Goal: Task Accomplishment & Management: Manage account settings

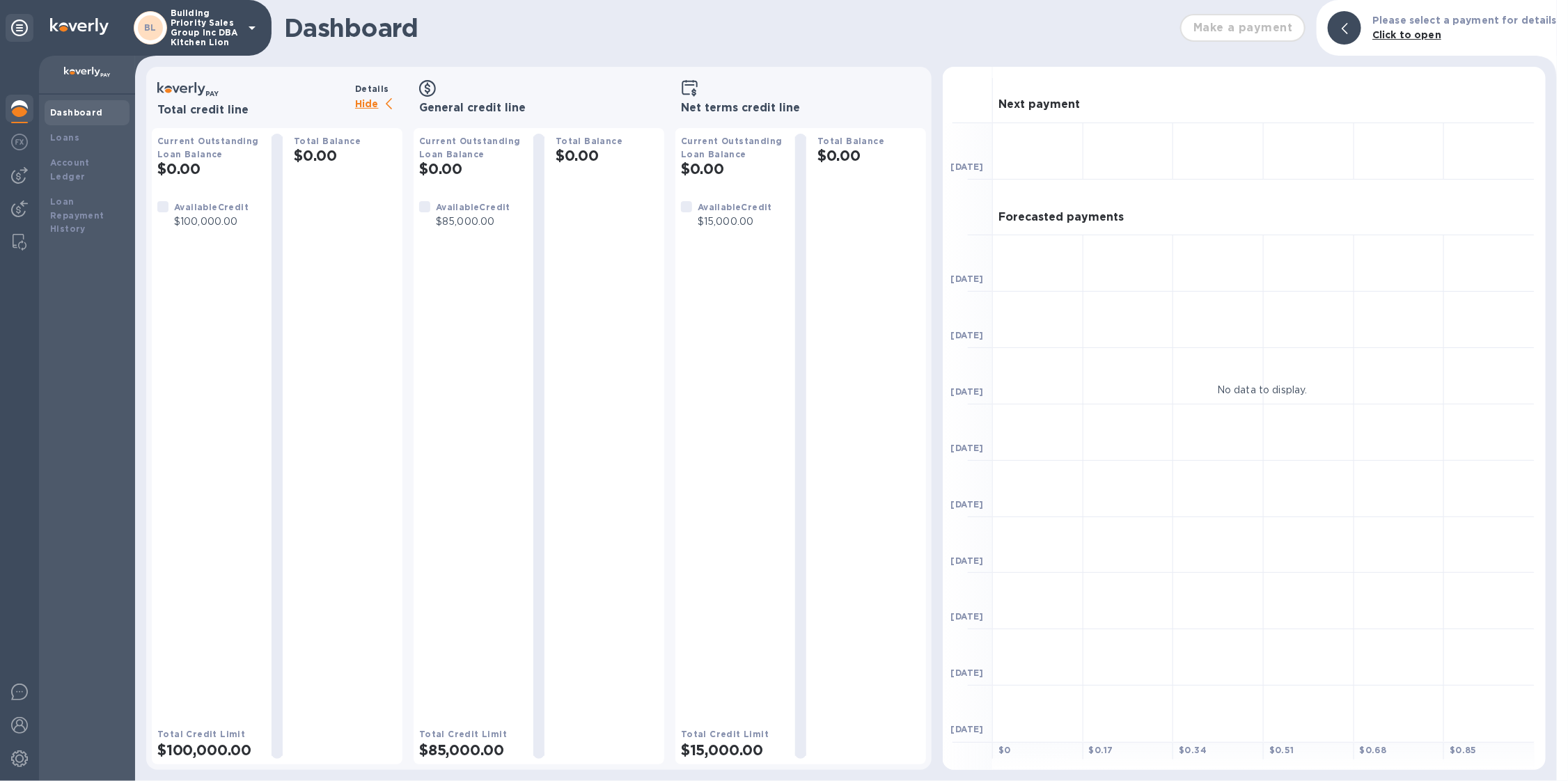
click at [243, 28] on icon at bounding box center [252, 27] width 16 height 16
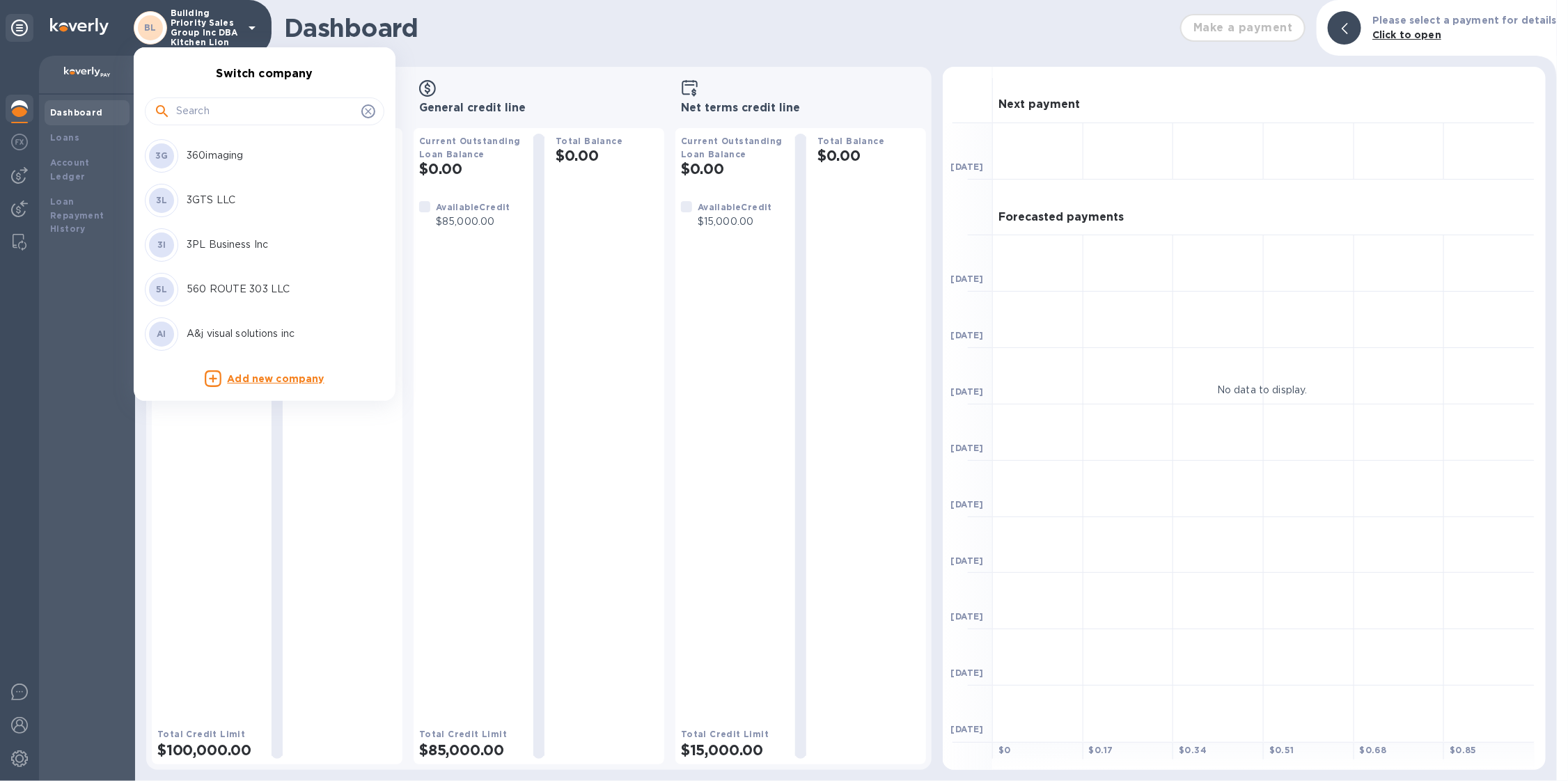
click at [207, 124] on div at bounding box center [264, 111] width 240 height 28
click at [207, 122] on div at bounding box center [264, 111] width 240 height 28
click at [211, 115] on input "text" at bounding box center [265, 111] width 180 height 21
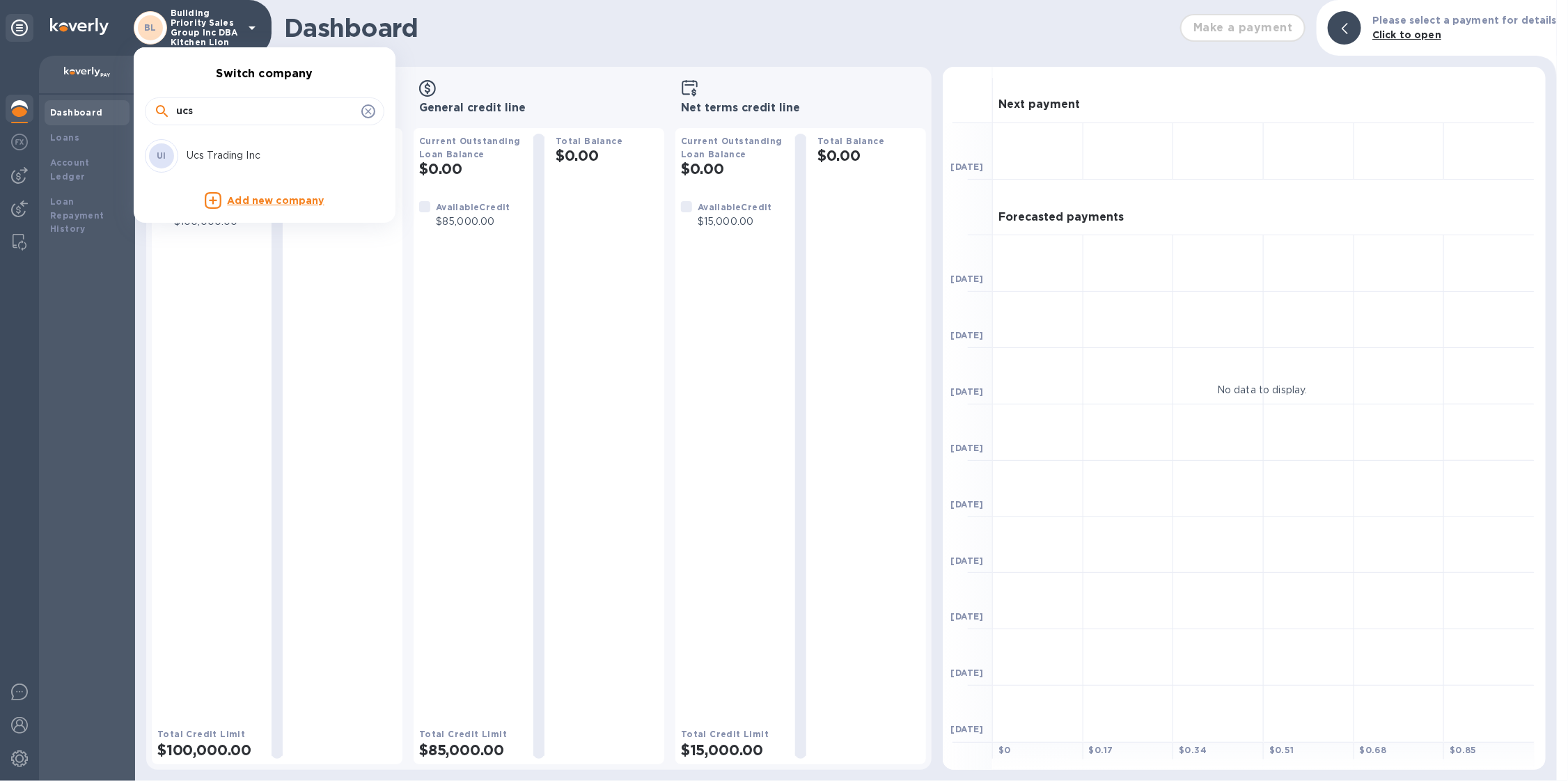
type input "ucs"
click at [227, 150] on p "Ucs Trading Inc" at bounding box center [274, 156] width 176 height 15
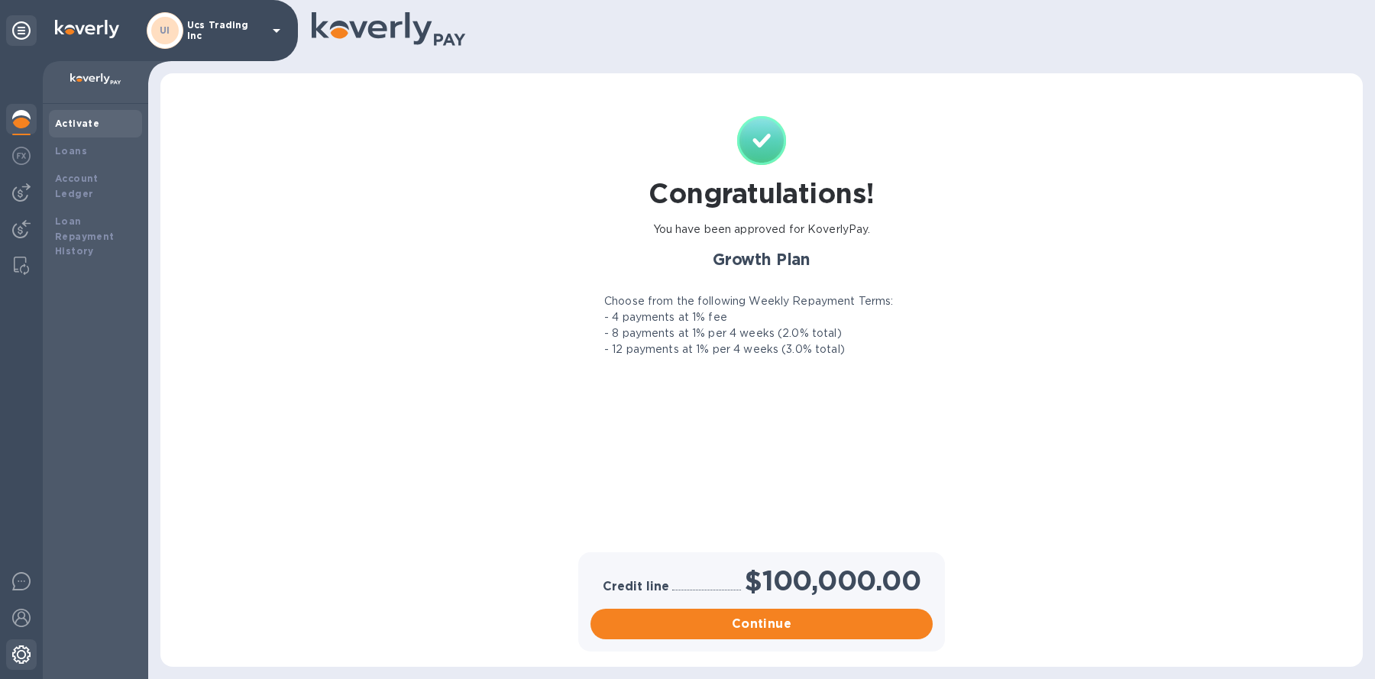
click at [15, 655] on img at bounding box center [21, 655] width 18 height 18
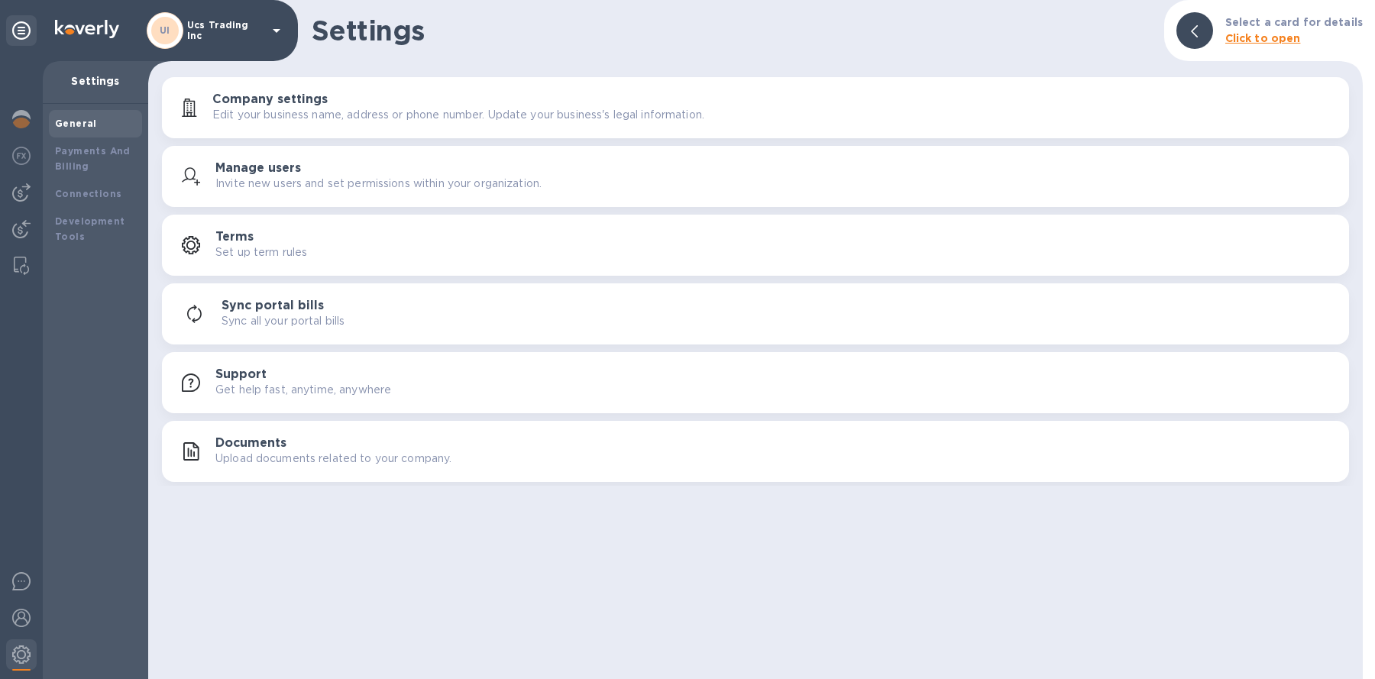
click at [258, 433] on div "Documents Upload documents related to your company." at bounding box center [755, 451] width 1169 height 37
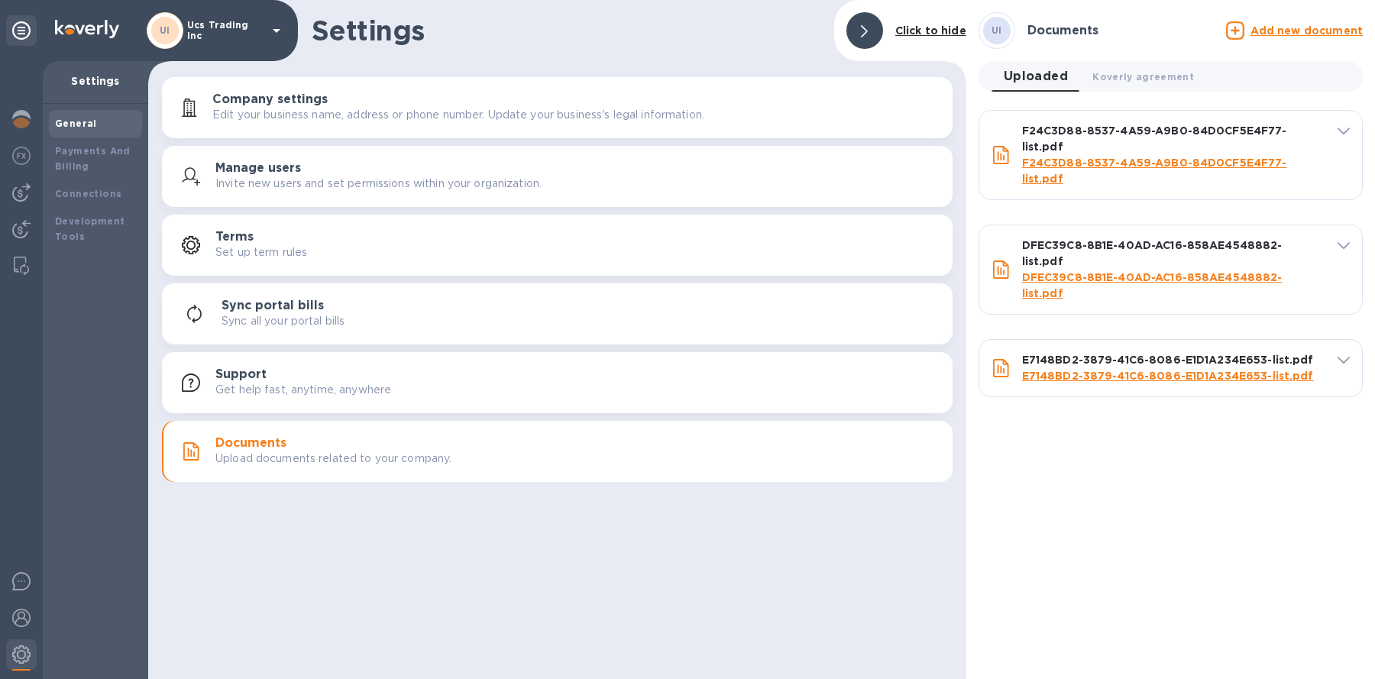
click at [1307, 30] on u "Add new document" at bounding box center [1307, 30] width 112 height 12
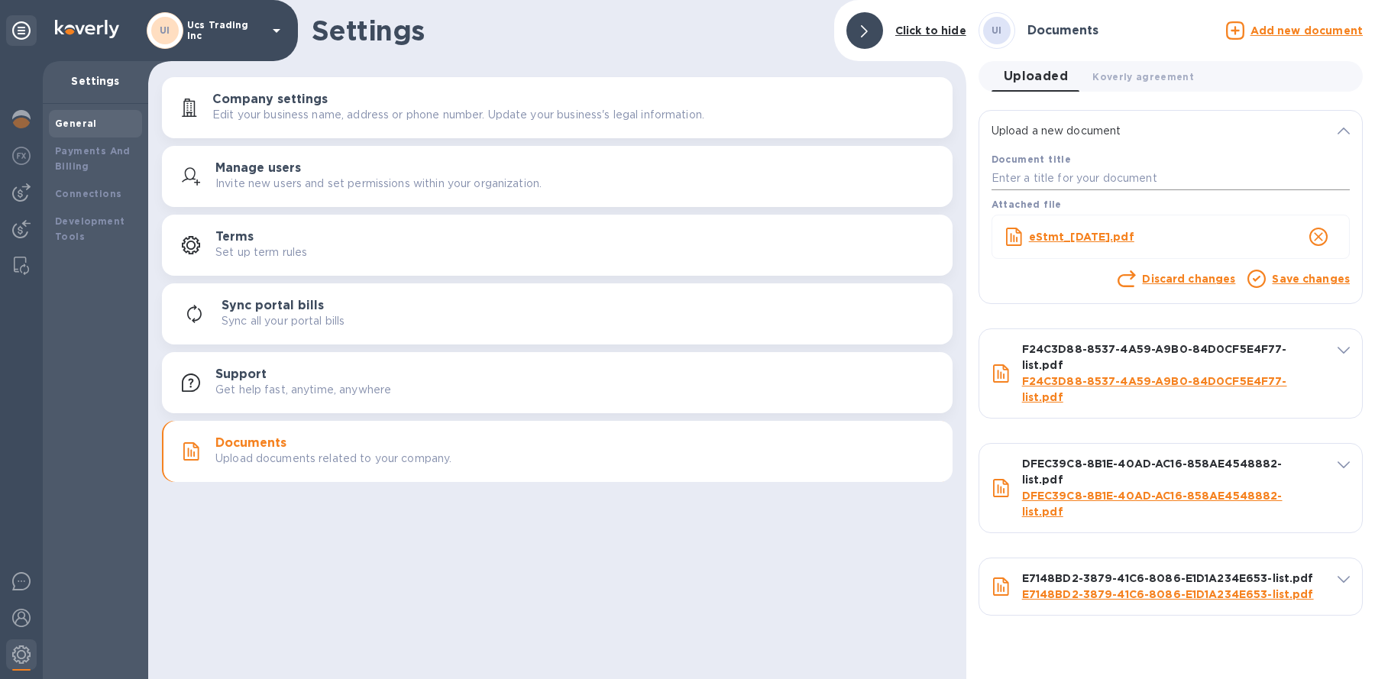
click at [1100, 173] on input "text" at bounding box center [1171, 178] width 358 height 23
type input "may"
click at [1324, 280] on link "Save changes" at bounding box center [1311, 279] width 78 height 12
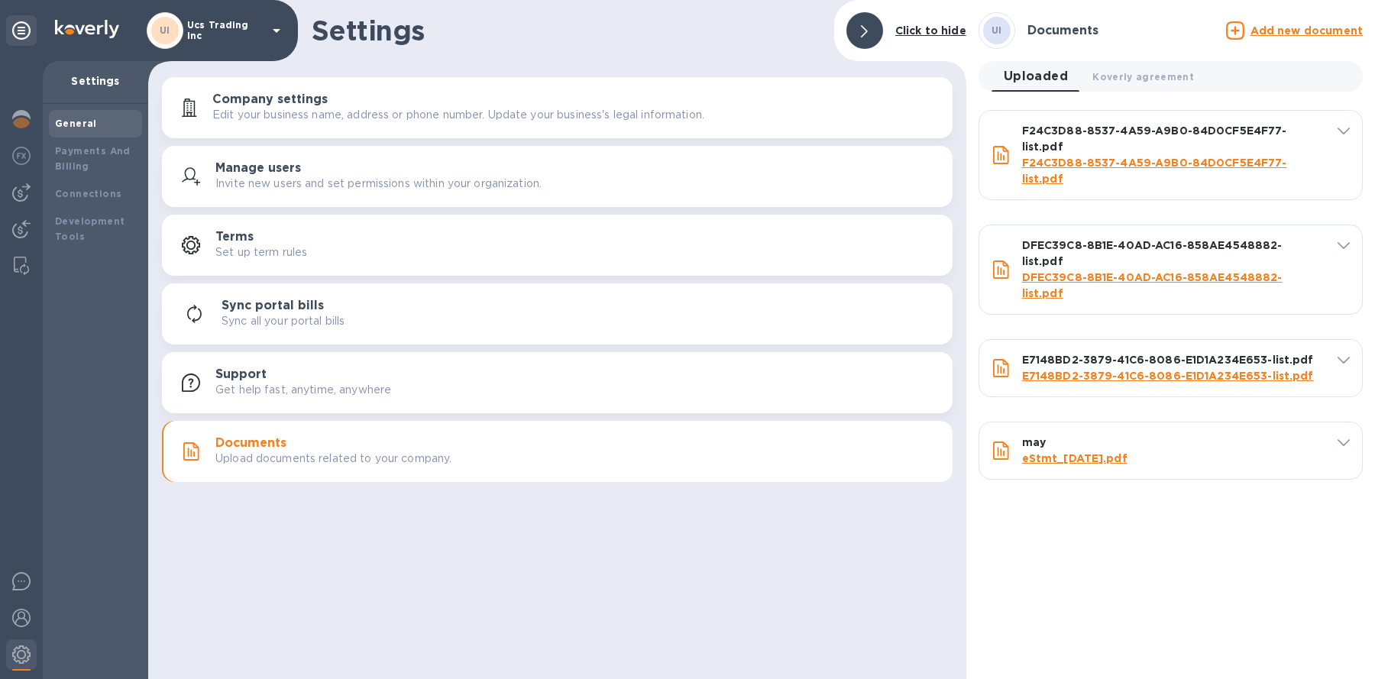
click at [1275, 29] on u "Add new document" at bounding box center [1307, 30] width 112 height 12
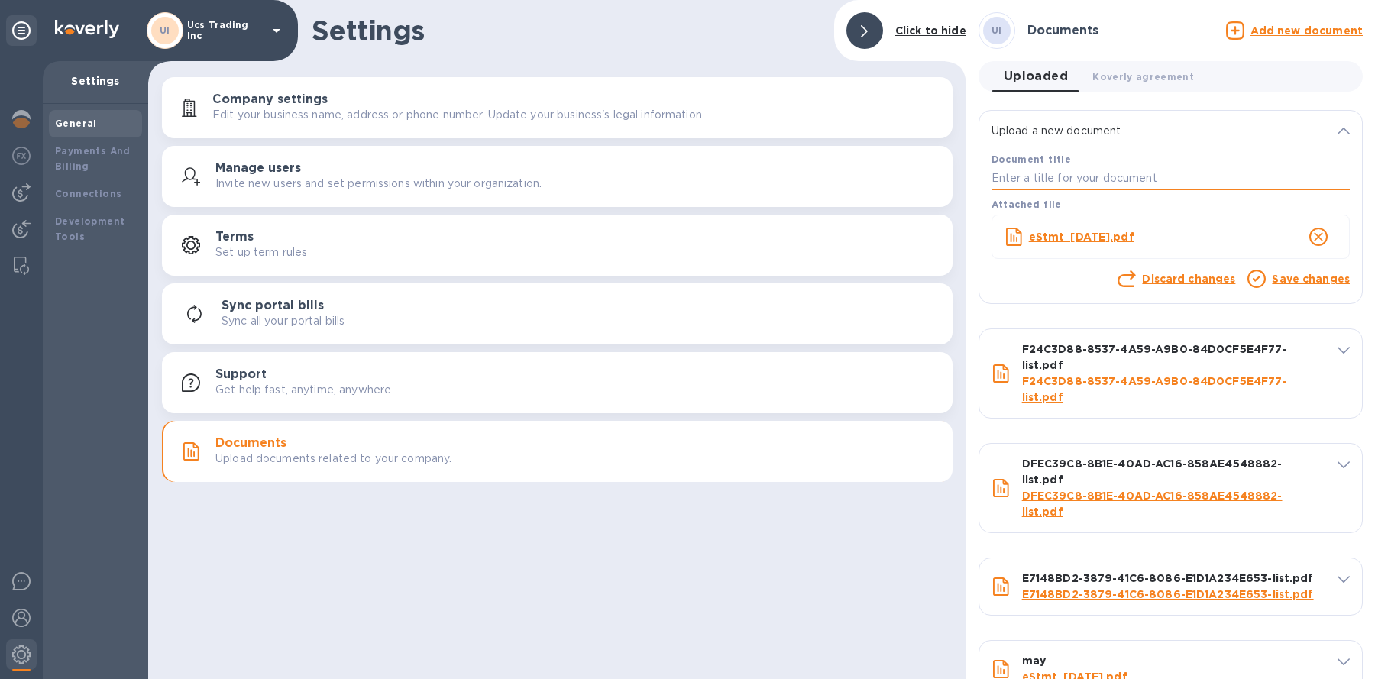
click at [1055, 171] on input "text" at bounding box center [1171, 178] width 358 height 23
type input "july"
click at [1316, 278] on link "Save changes" at bounding box center [1311, 279] width 78 height 12
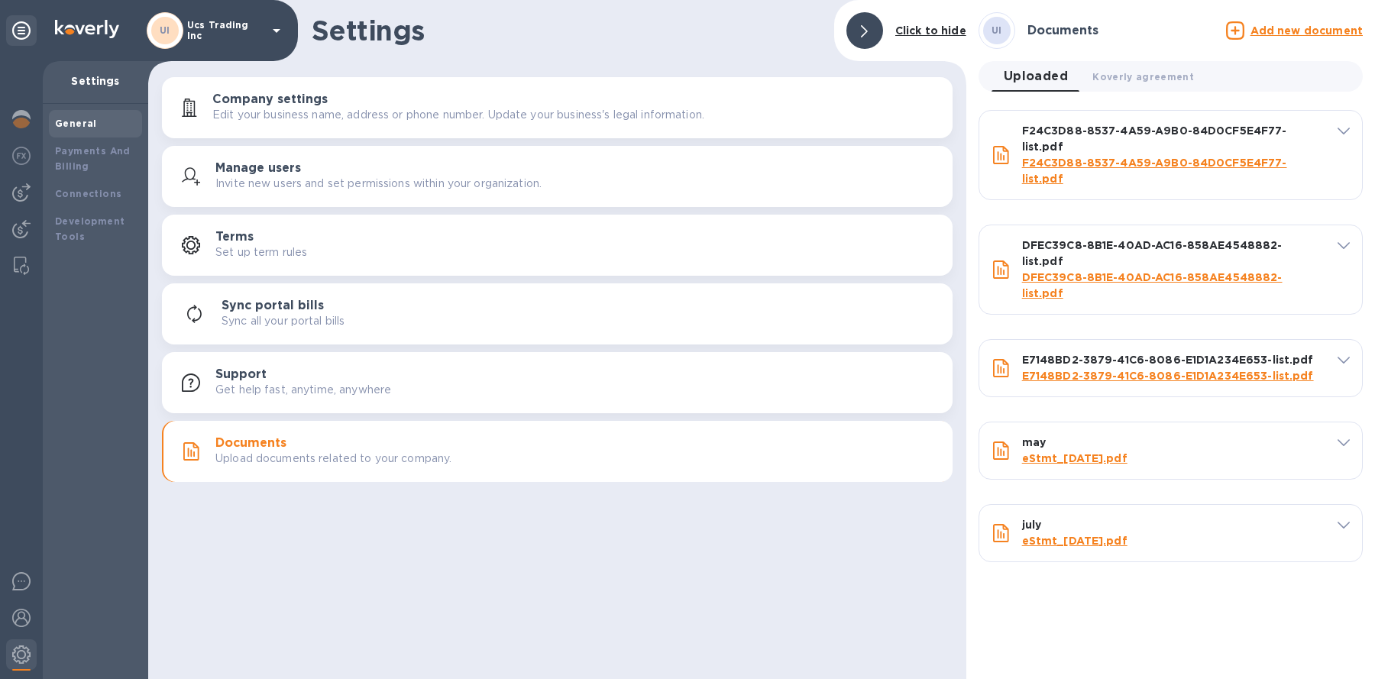
click at [1270, 30] on u "Add new document" at bounding box center [1307, 30] width 112 height 12
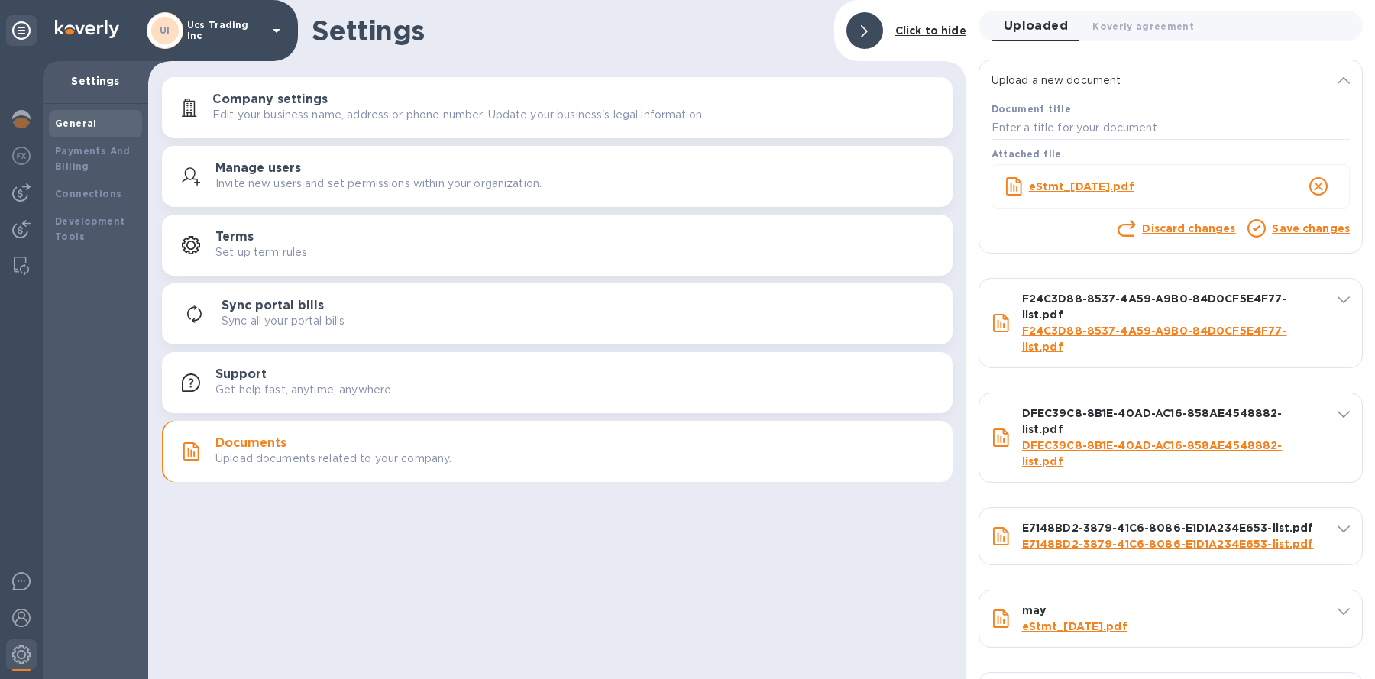
scroll to position [96, 0]
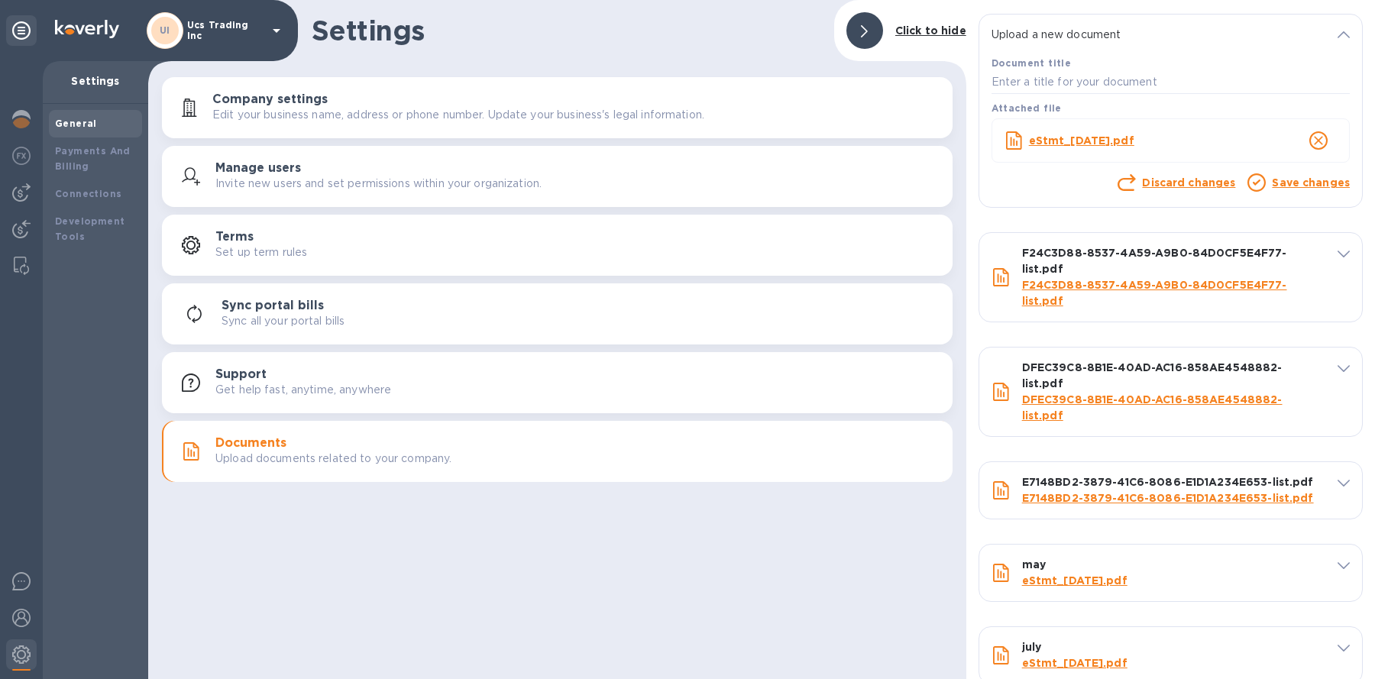
click at [1292, 176] on link "Save changes" at bounding box center [1311, 182] width 78 height 12
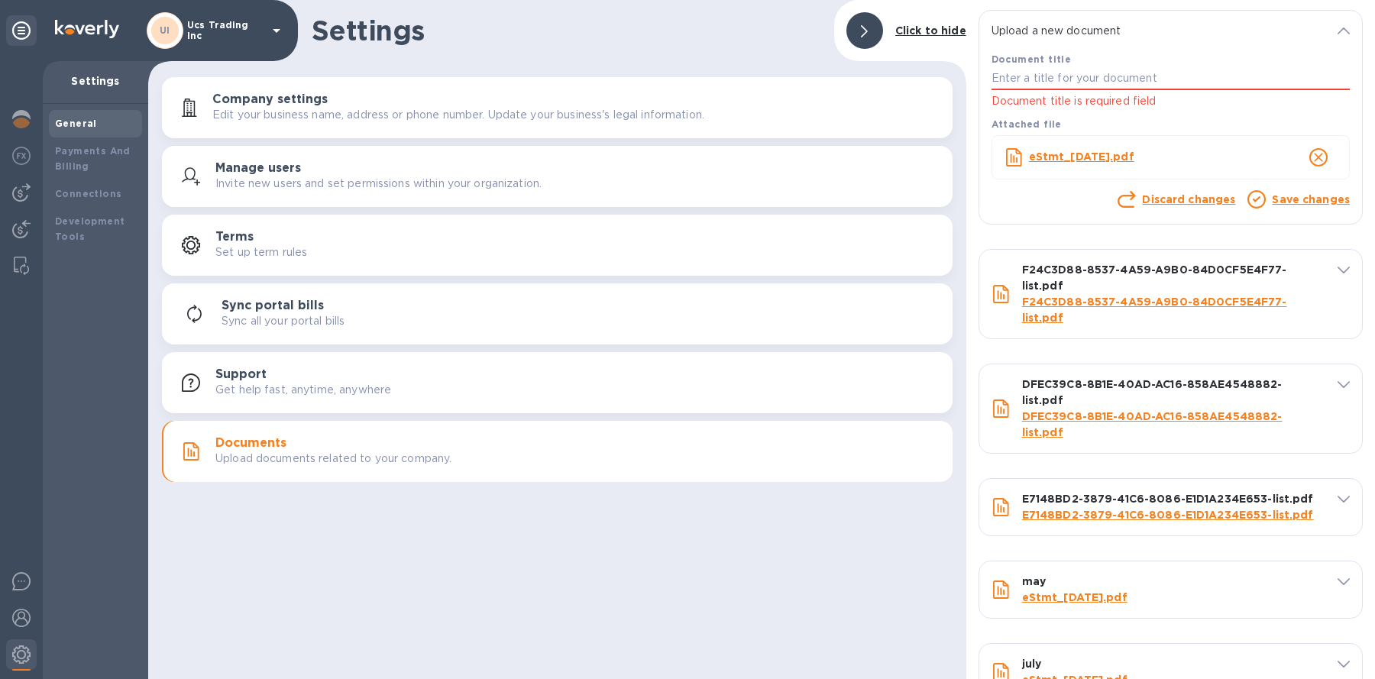
scroll to position [117, 0]
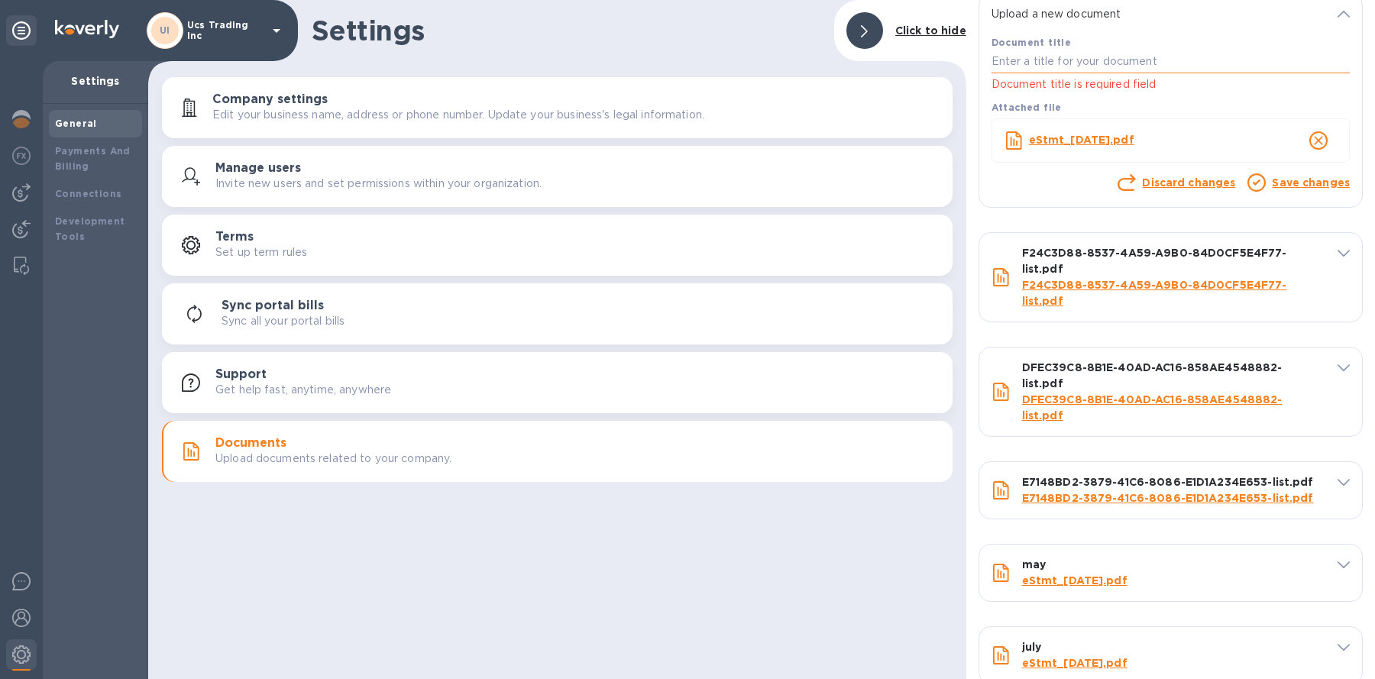
click at [1083, 66] on input "text" at bounding box center [1171, 61] width 358 height 23
type input "august"
click at [1272, 179] on link "Save changes" at bounding box center [1311, 182] width 78 height 12
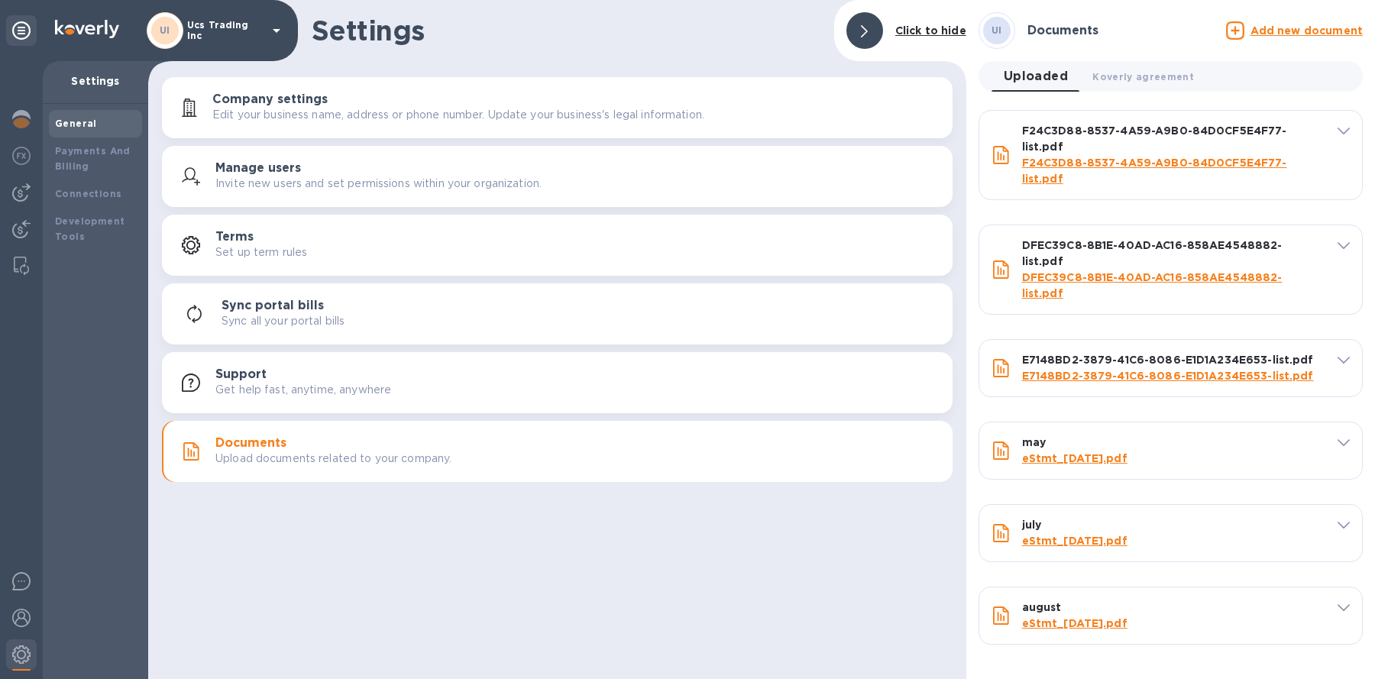
click at [228, 26] on p "Ucs Trading Inc" at bounding box center [225, 30] width 76 height 21
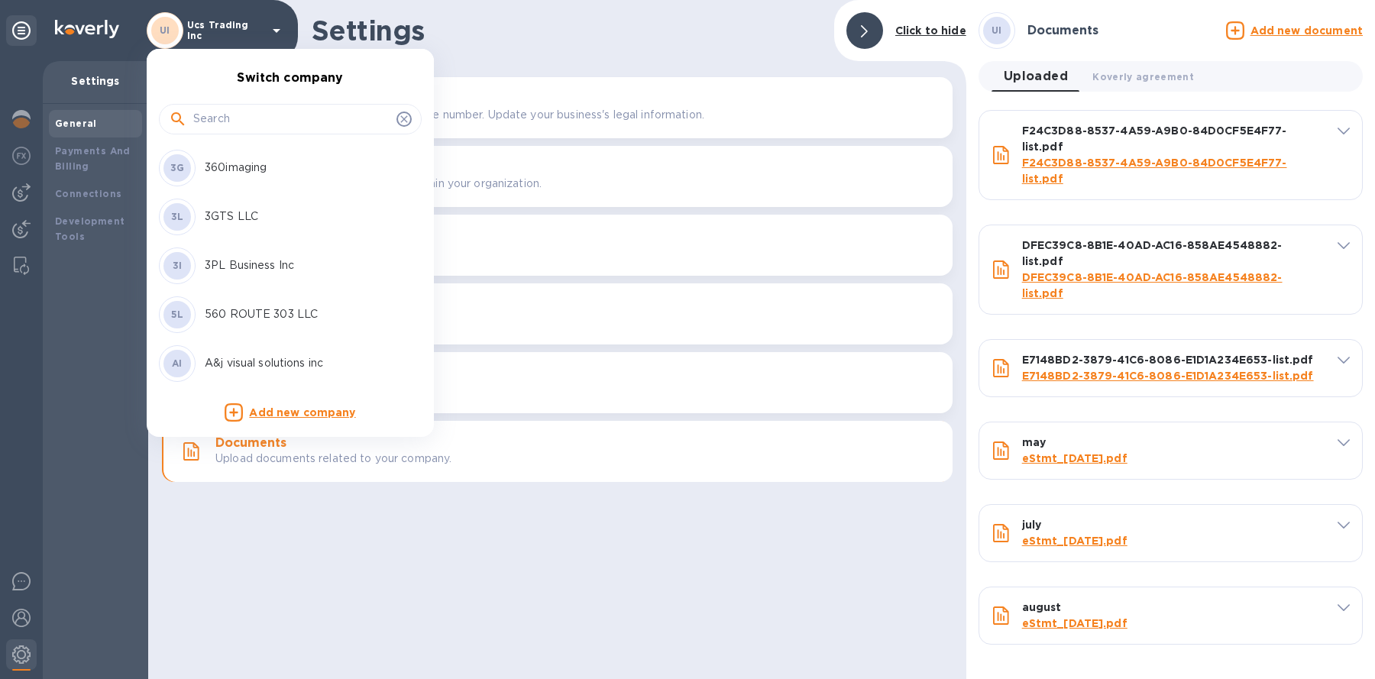
click at [199, 115] on input "text" at bounding box center [291, 119] width 197 height 23
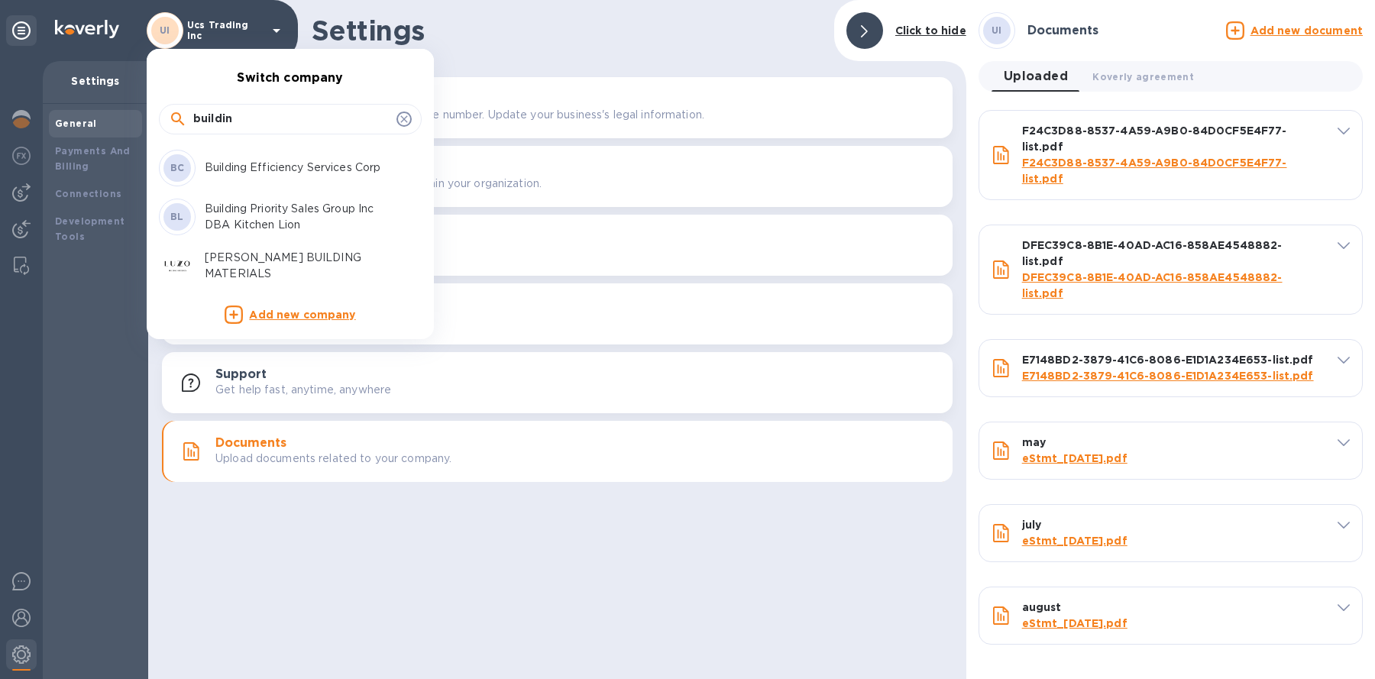
type input "buildin"
click at [225, 160] on p "Building Efficiency Services Corp" at bounding box center [301, 168] width 193 height 16
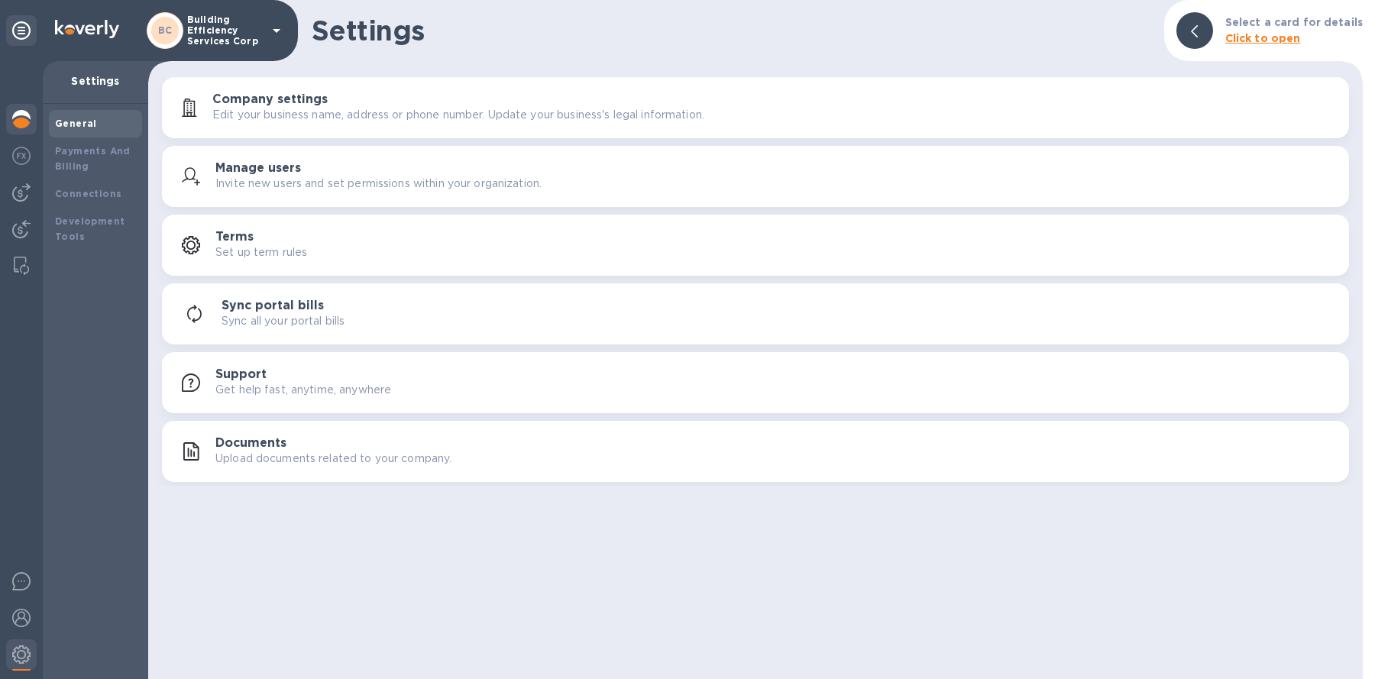
click at [21, 120] on img at bounding box center [21, 119] width 18 height 18
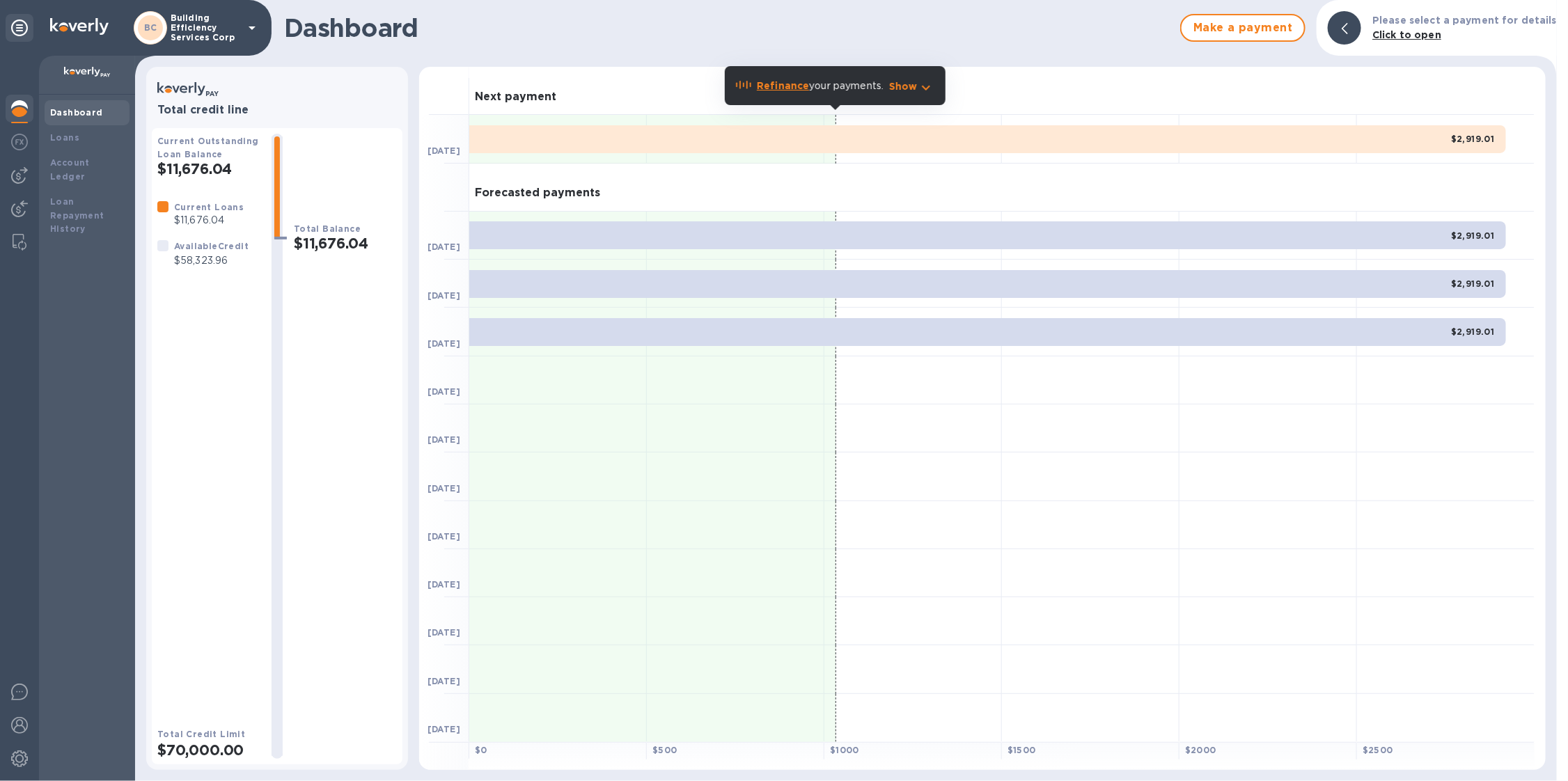
click at [183, 4] on div "BC Building Efficiency Services Corp" at bounding box center [136, 27] width 272 height 56
click at [261, 36] on div "BC Building Efficiency Services Corp" at bounding box center [136, 27] width 272 height 56
click at [255, 33] on icon at bounding box center [252, 27] width 16 height 16
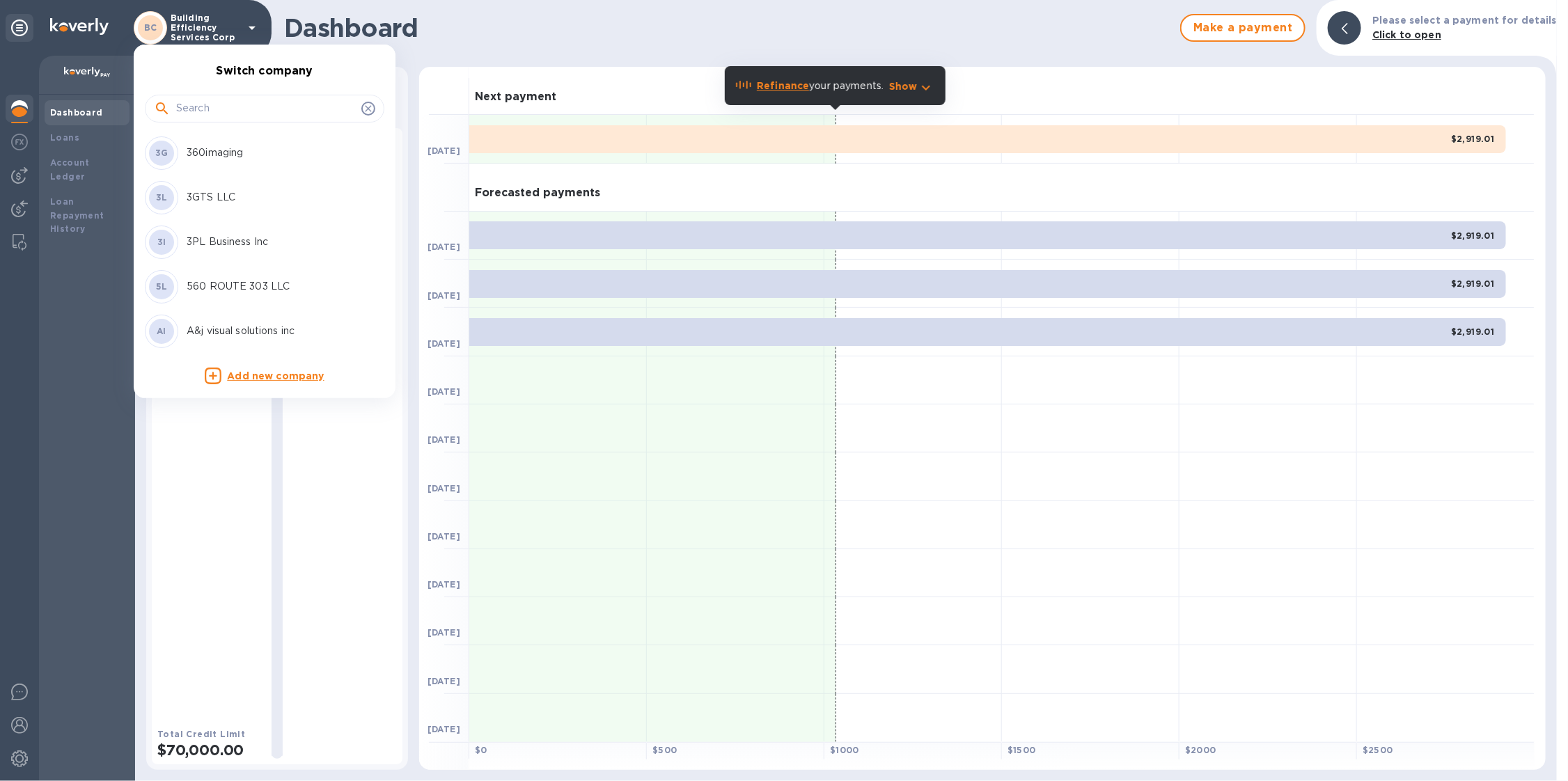
click at [266, 114] on input "text" at bounding box center [265, 108] width 180 height 21
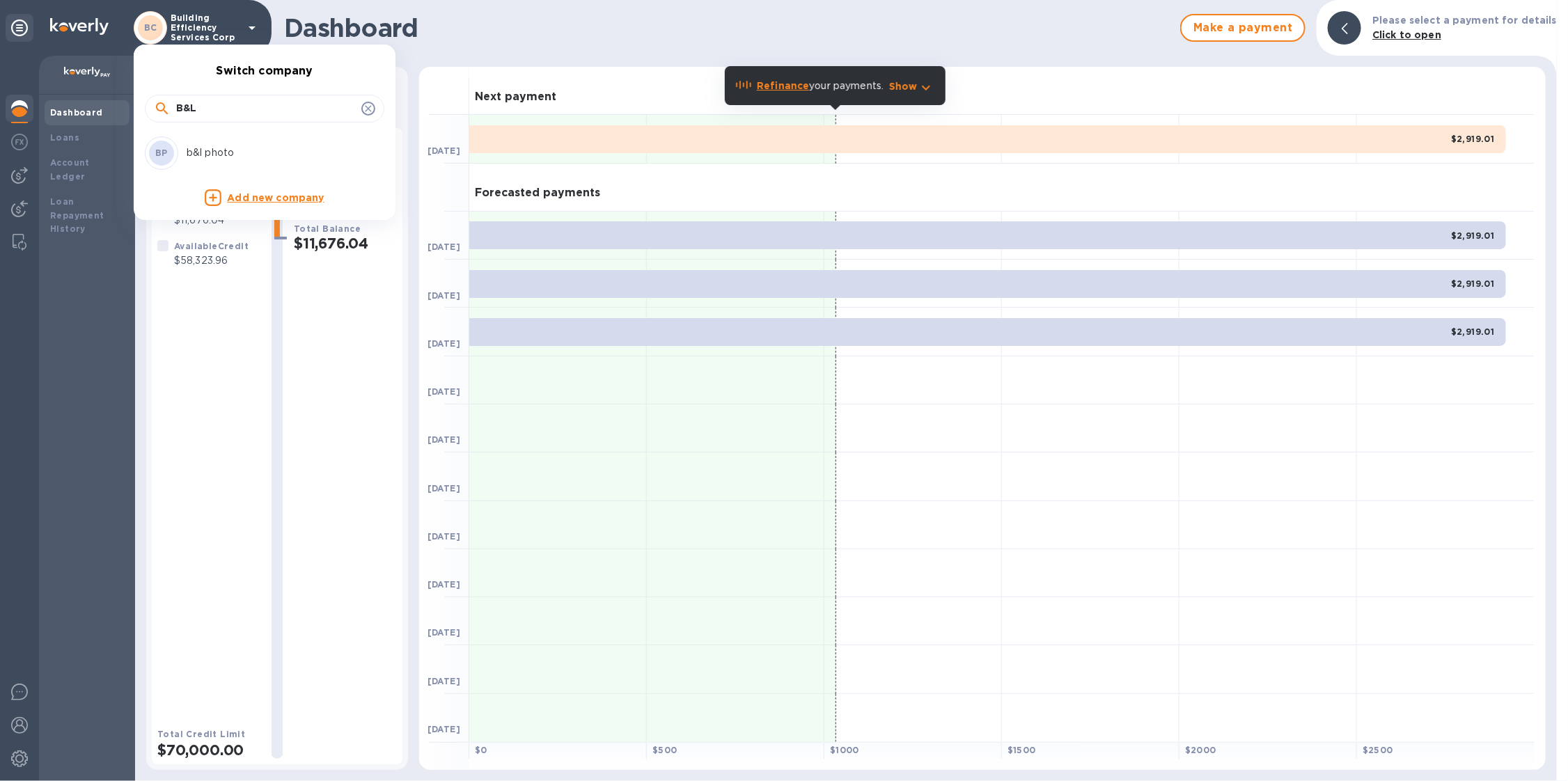
type input "B&L"
click at [279, 149] on p "b&l photo" at bounding box center [274, 153] width 176 height 15
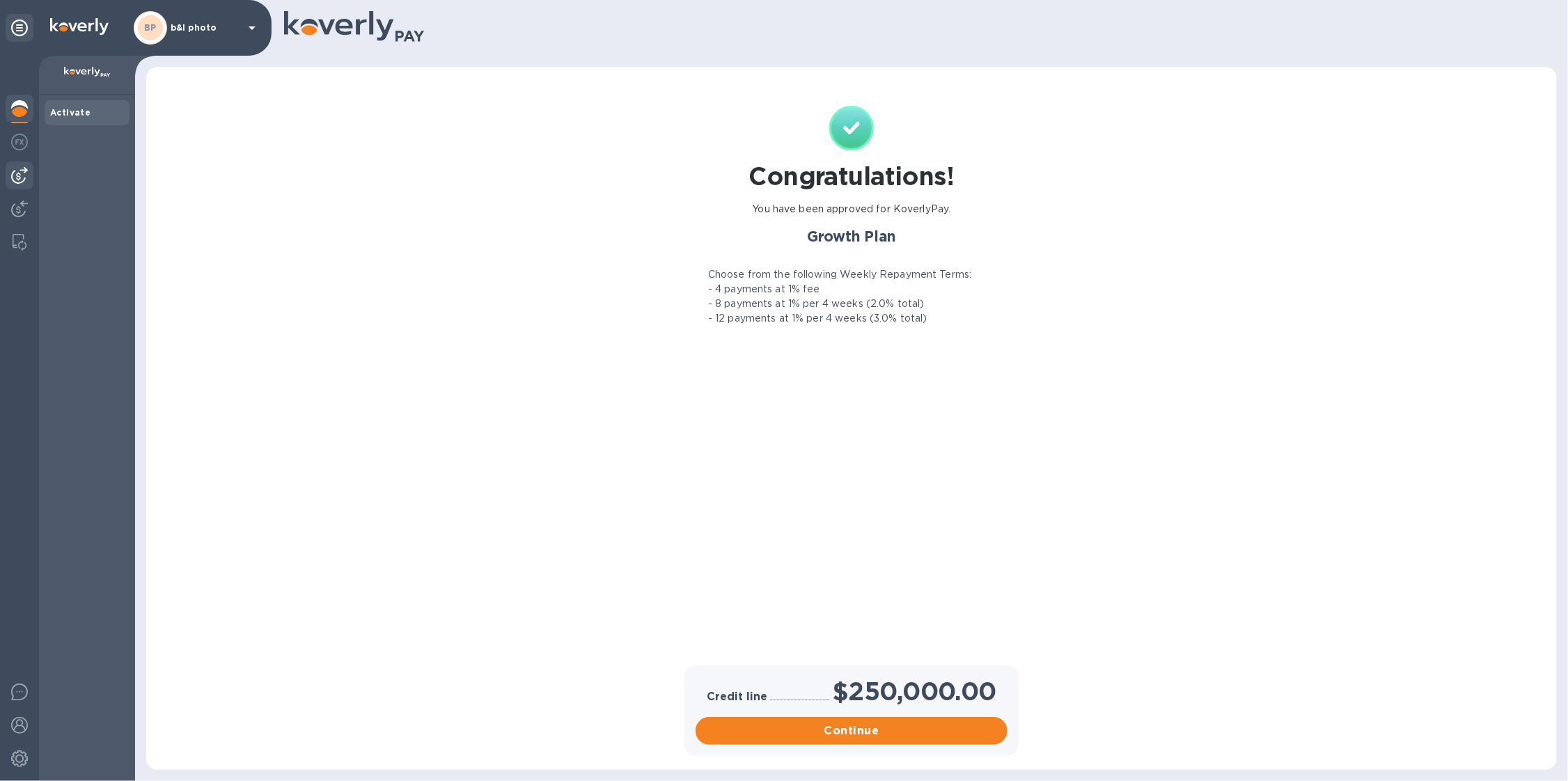
click at [23, 181] on img at bounding box center [19, 175] width 16 height 16
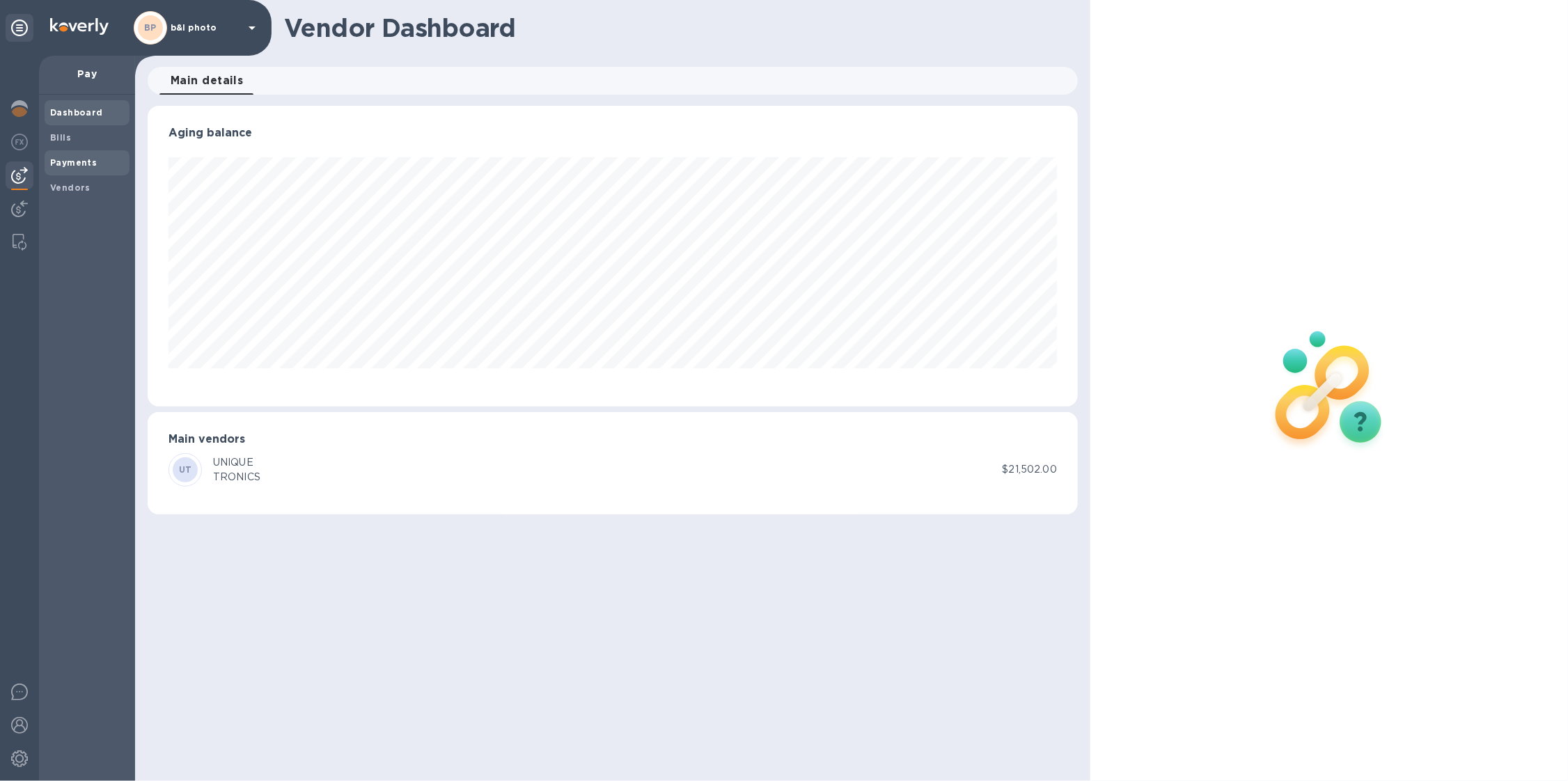
scroll to position [300, 931]
click at [64, 170] on div "Payments" at bounding box center [87, 163] width 85 height 26
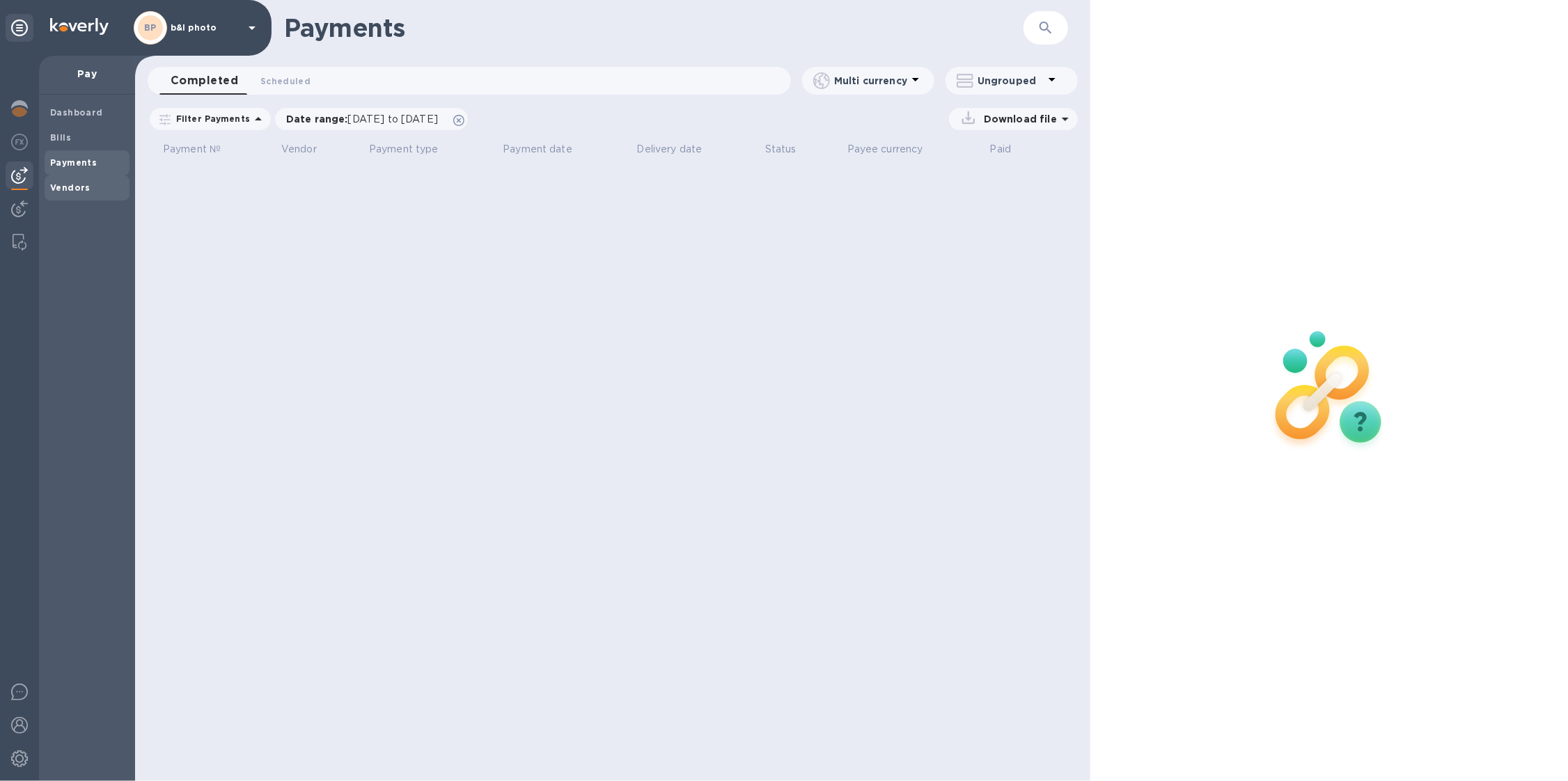
click at [77, 187] on b "Vendors" at bounding box center [70, 187] width 40 height 10
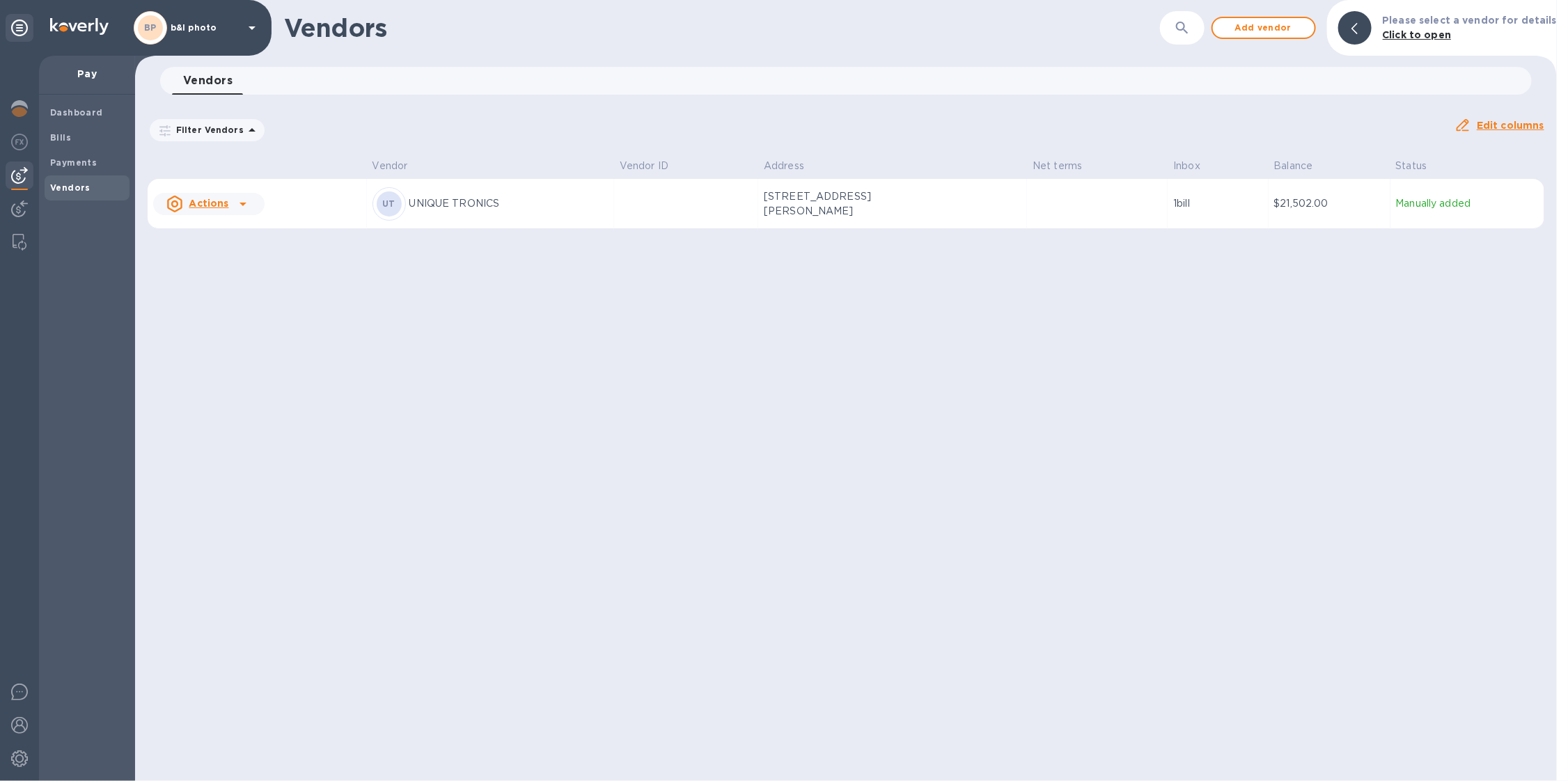
click at [181, 32] on p "b&l photo" at bounding box center [205, 27] width 69 height 10
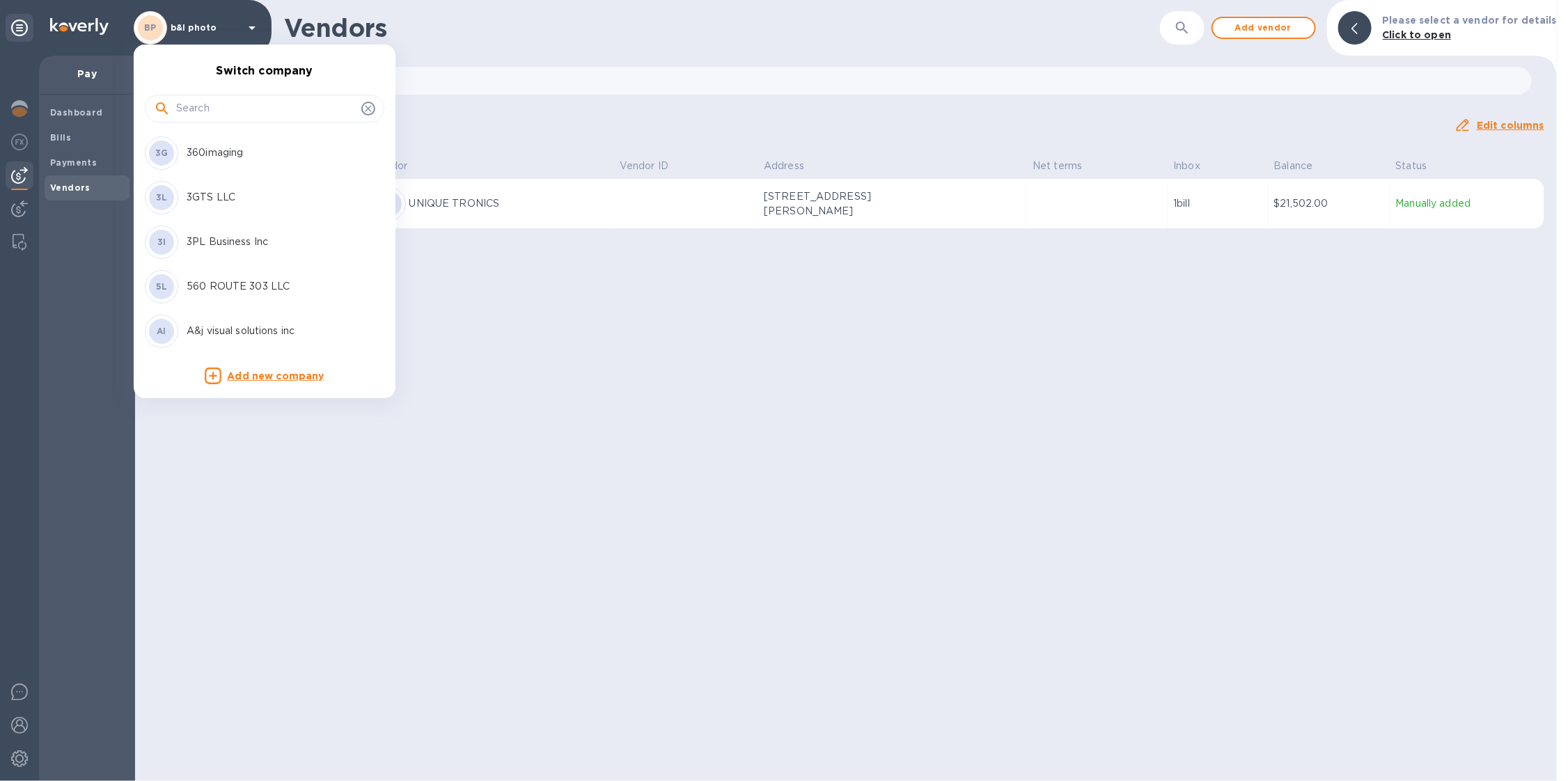
click at [187, 104] on input "text" at bounding box center [265, 108] width 180 height 21
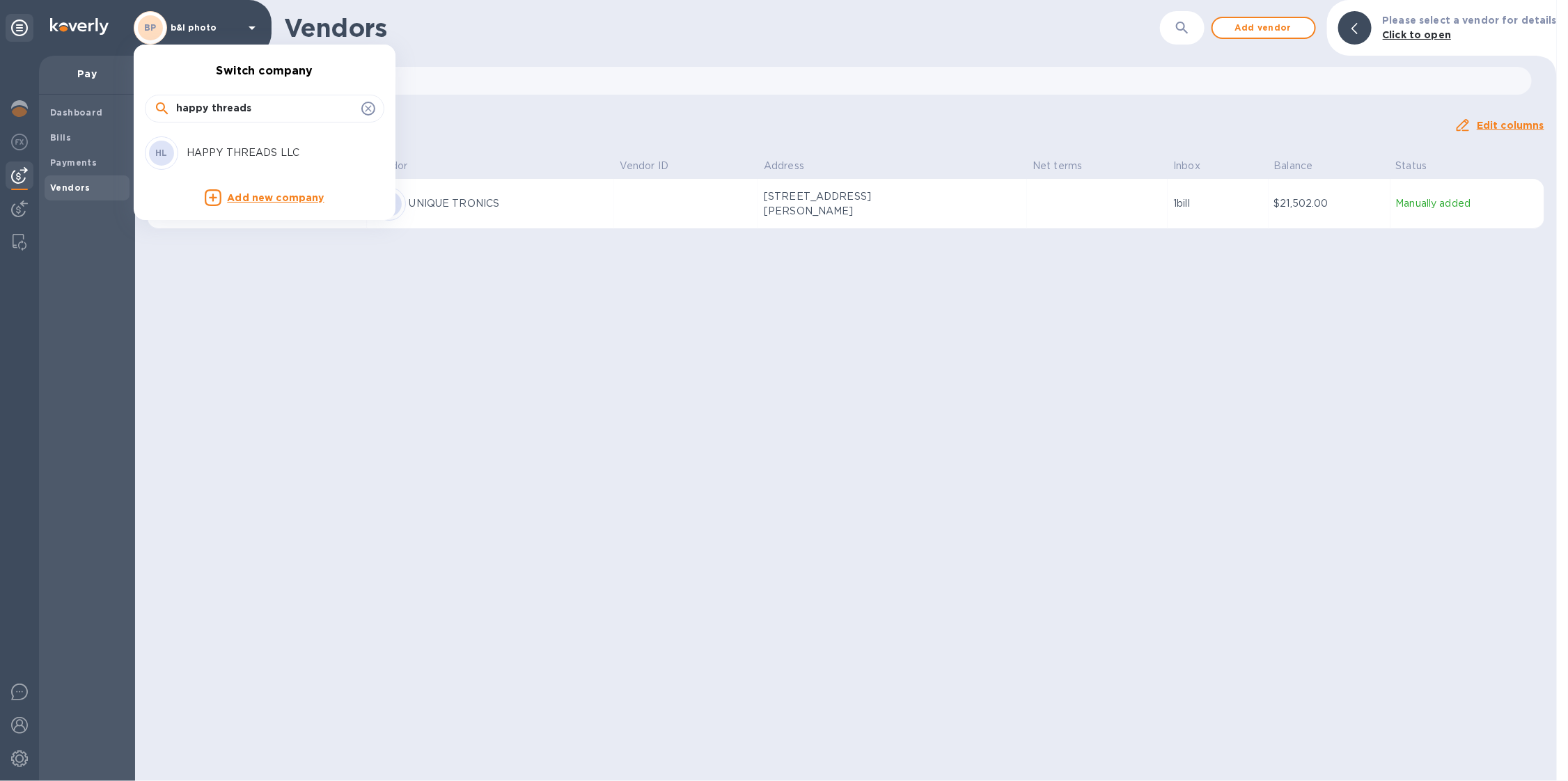
type input "happy threads"
click at [209, 137] on div "HL HAPPY THREADS LLC" at bounding box center [253, 153] width 217 height 34
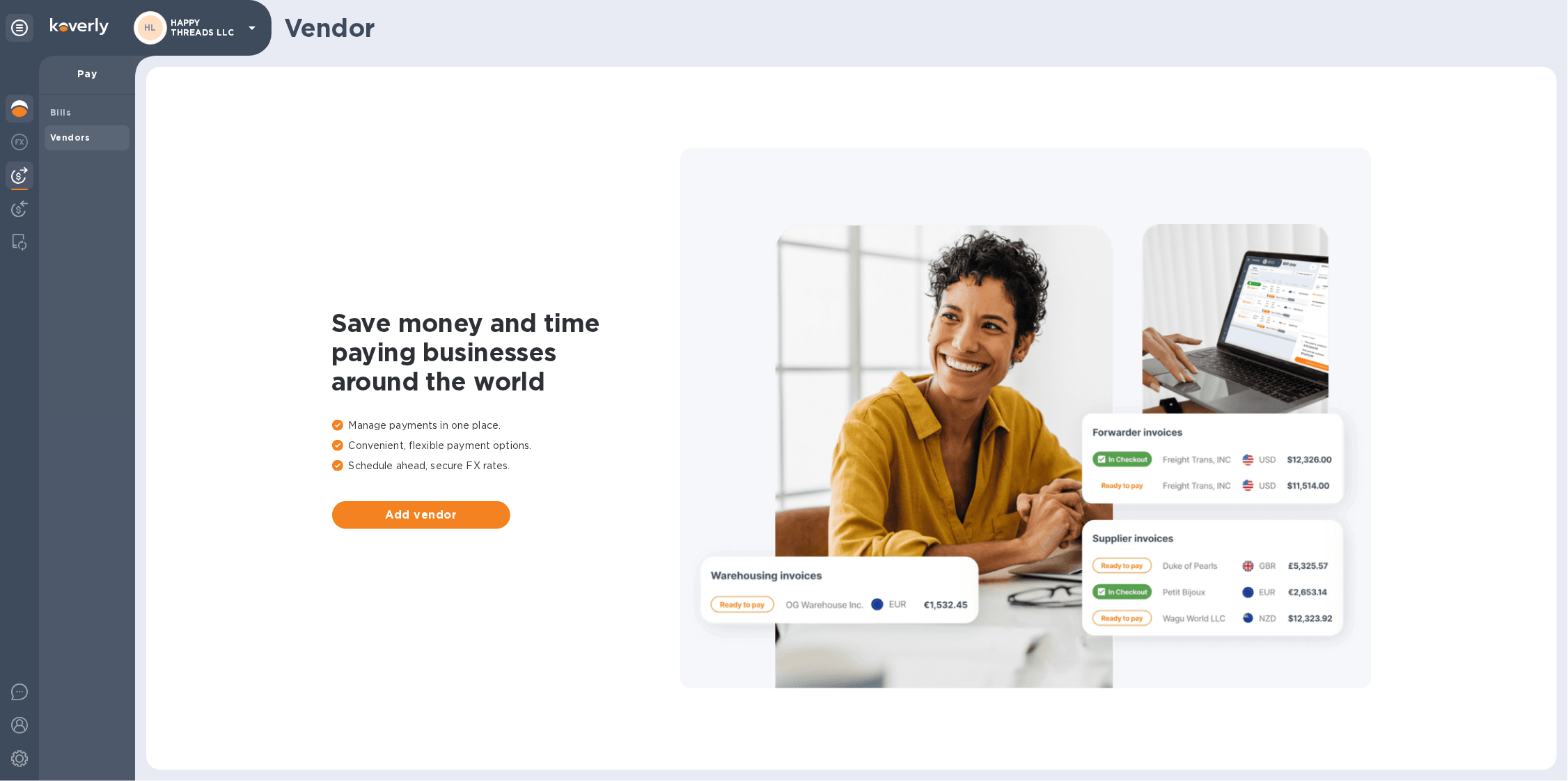
click at [23, 105] on img at bounding box center [19, 108] width 16 height 16
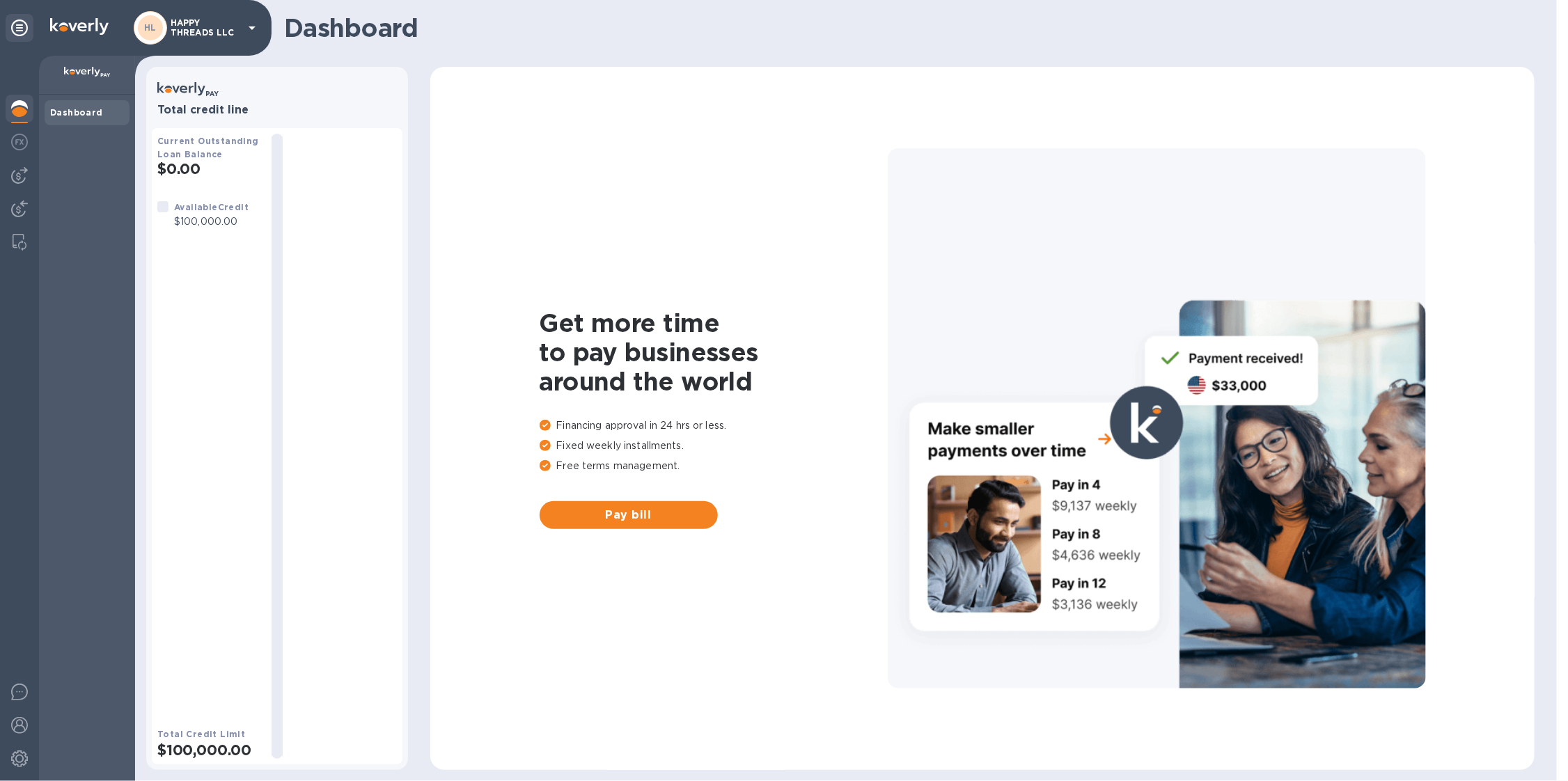
click at [168, 29] on div "HL HAPPY THREADS LLC" at bounding box center [197, 27] width 127 height 34
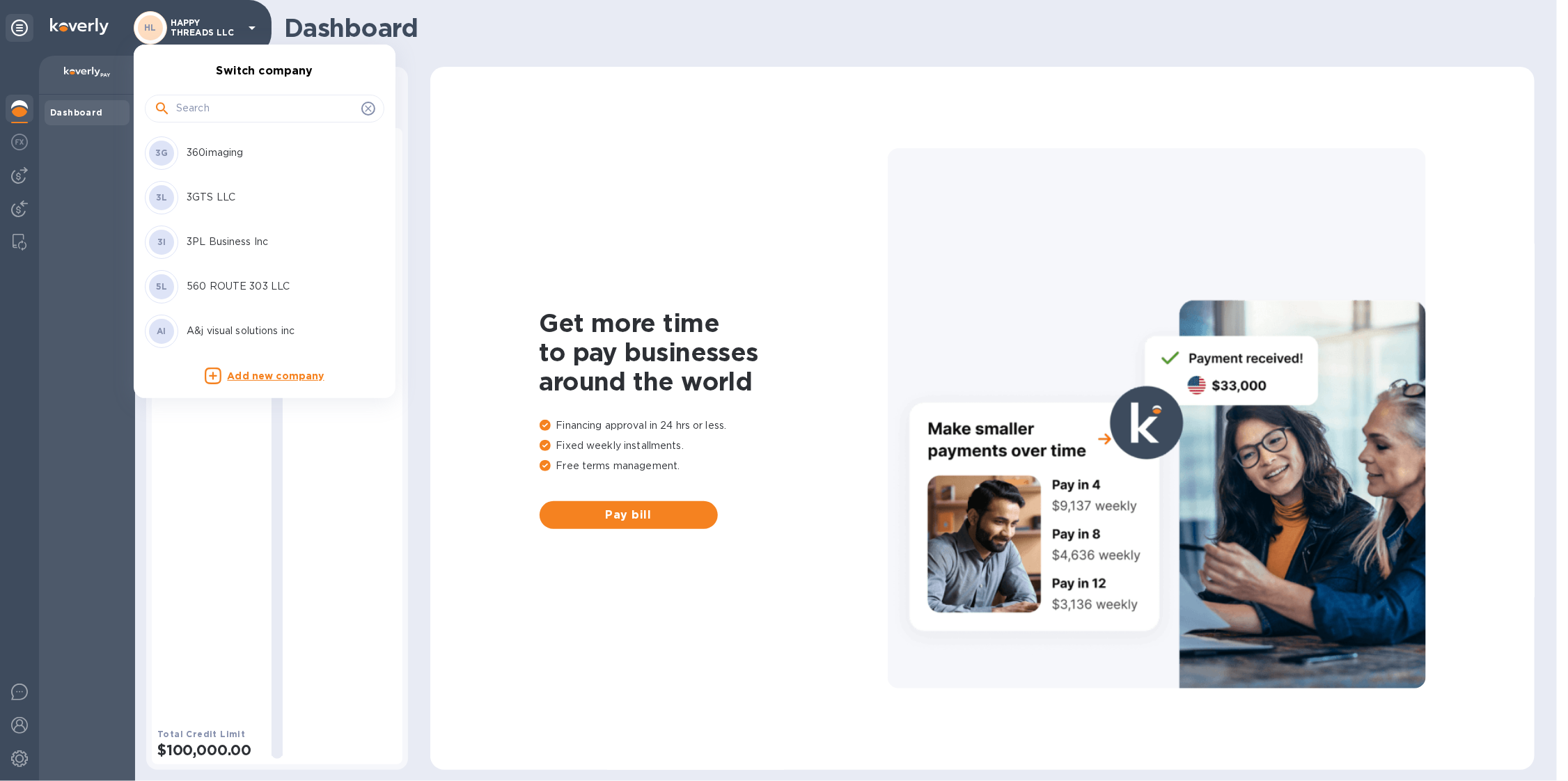
click at [245, 112] on input "text" at bounding box center [265, 108] width 180 height 21
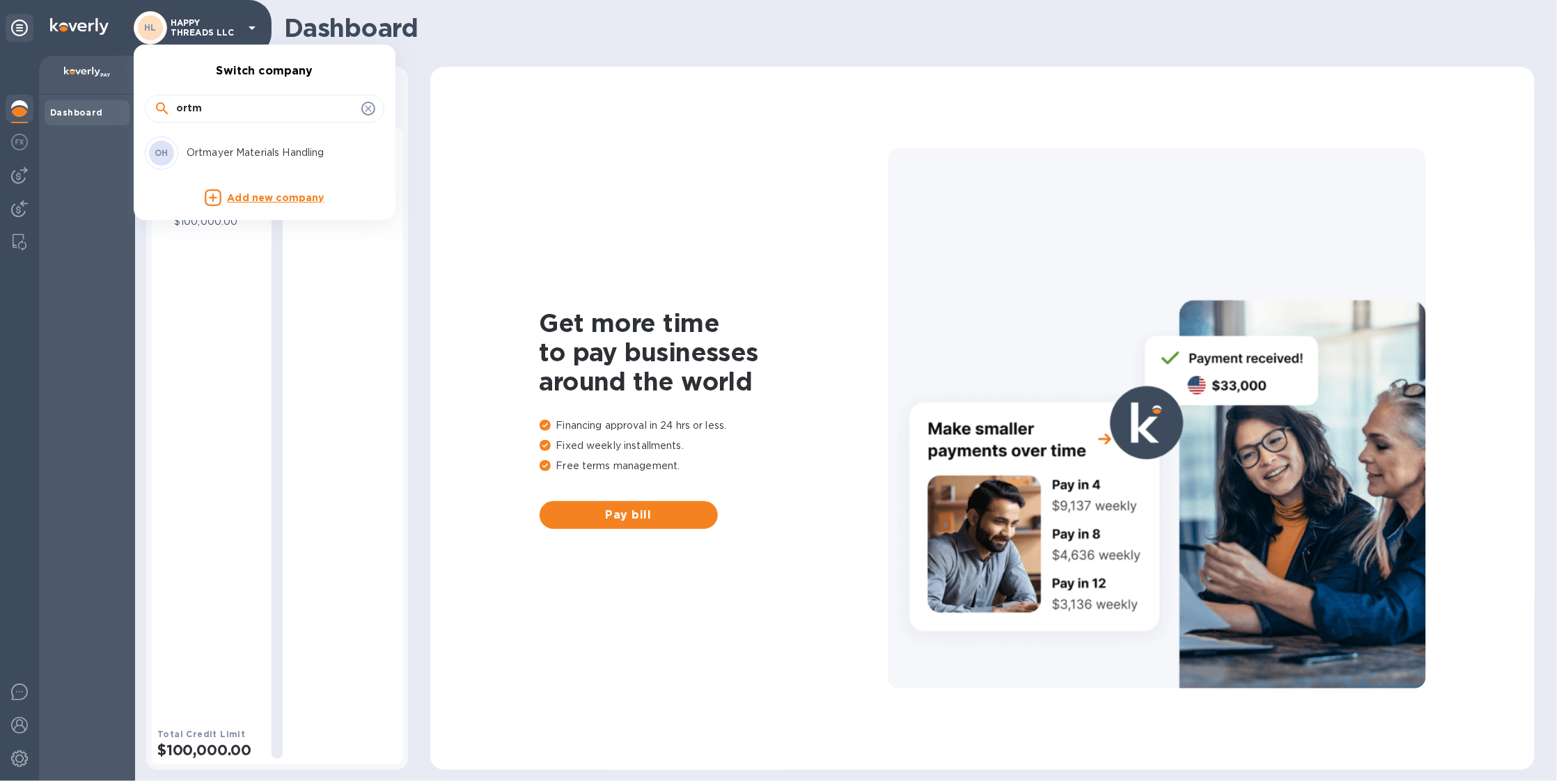
type input "ortm"
click at [261, 158] on p "Ortmayer Materials Handling" at bounding box center [274, 153] width 176 height 15
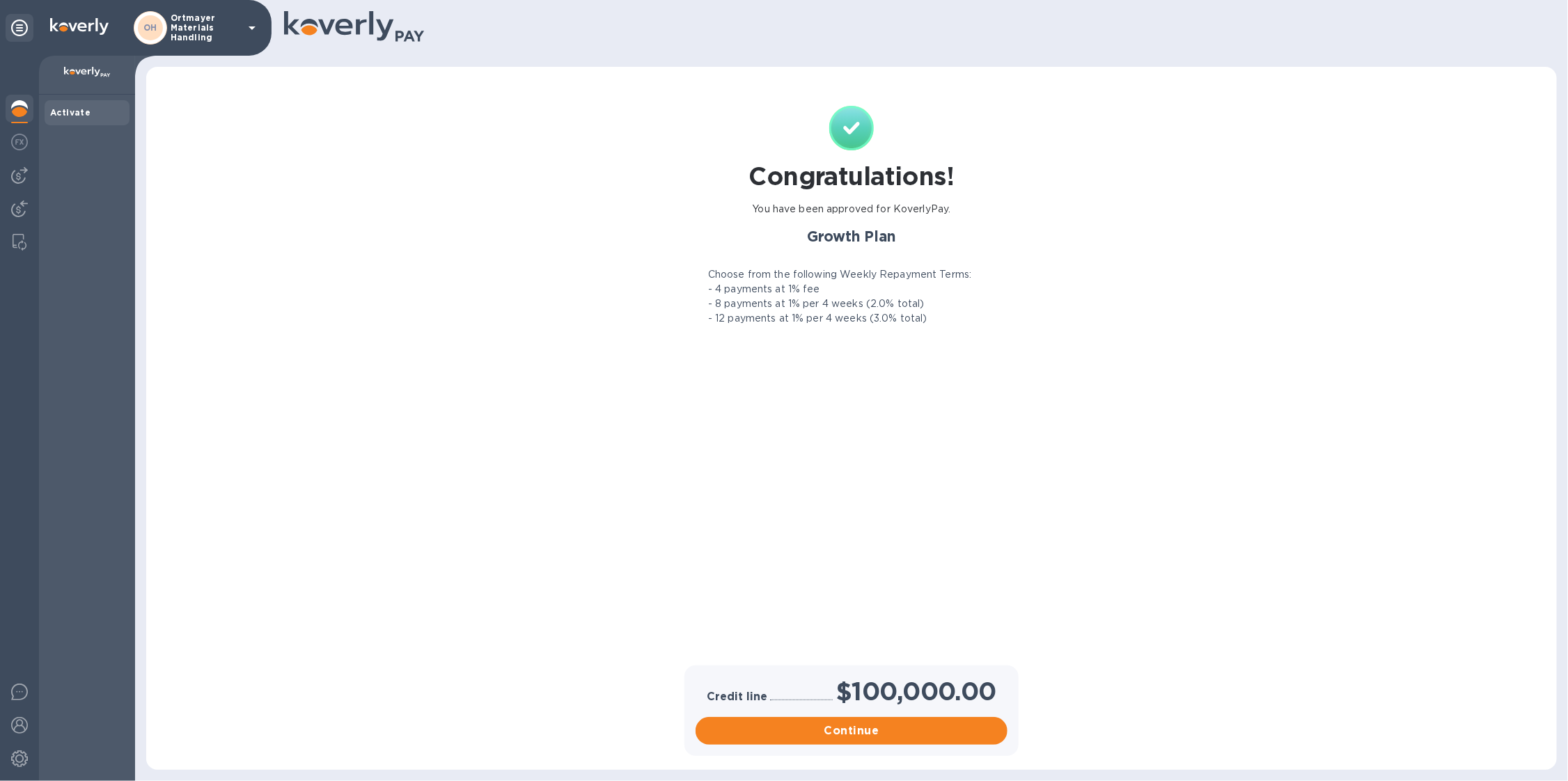
click at [211, 22] on p "Ortmayer Materials Handling" at bounding box center [205, 28] width 69 height 29
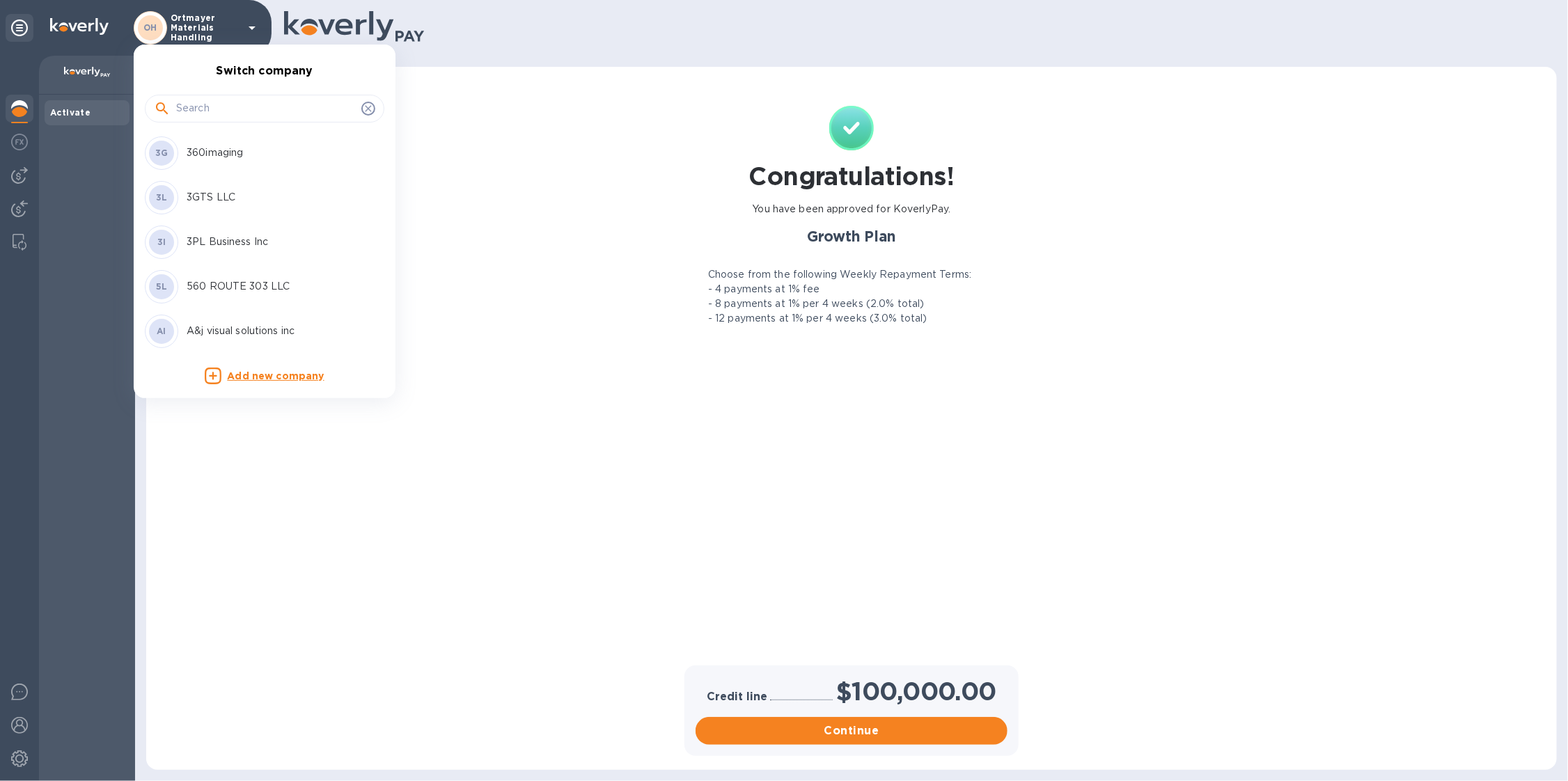
click at [209, 116] on input "text" at bounding box center [265, 108] width 180 height 21
type input "simpl"
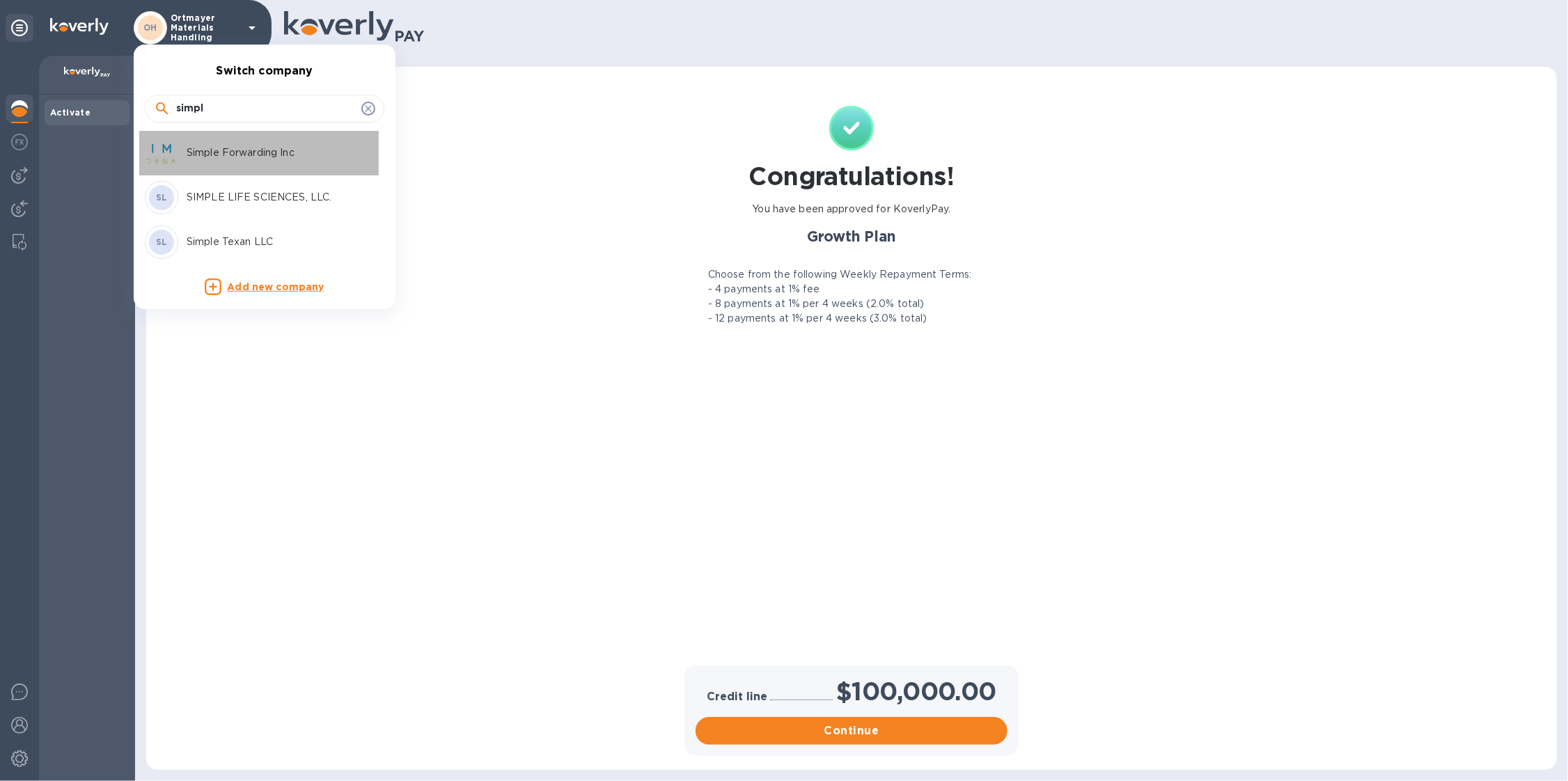
click at [243, 147] on p "Simple Forwarding Inc" at bounding box center [274, 153] width 176 height 15
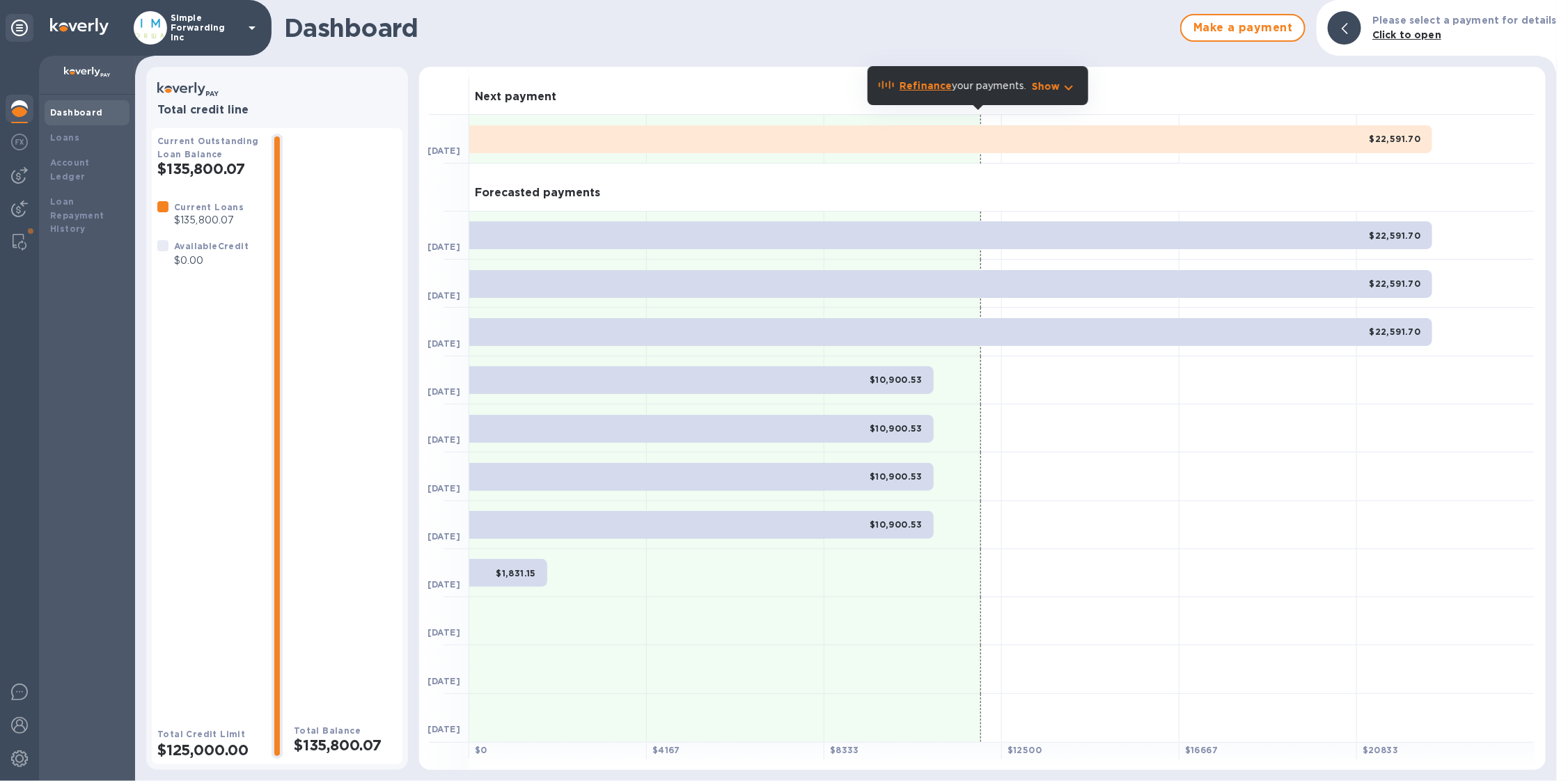
click at [191, 41] on div "Simple Forwarding Inc" at bounding box center [197, 27] width 127 height 34
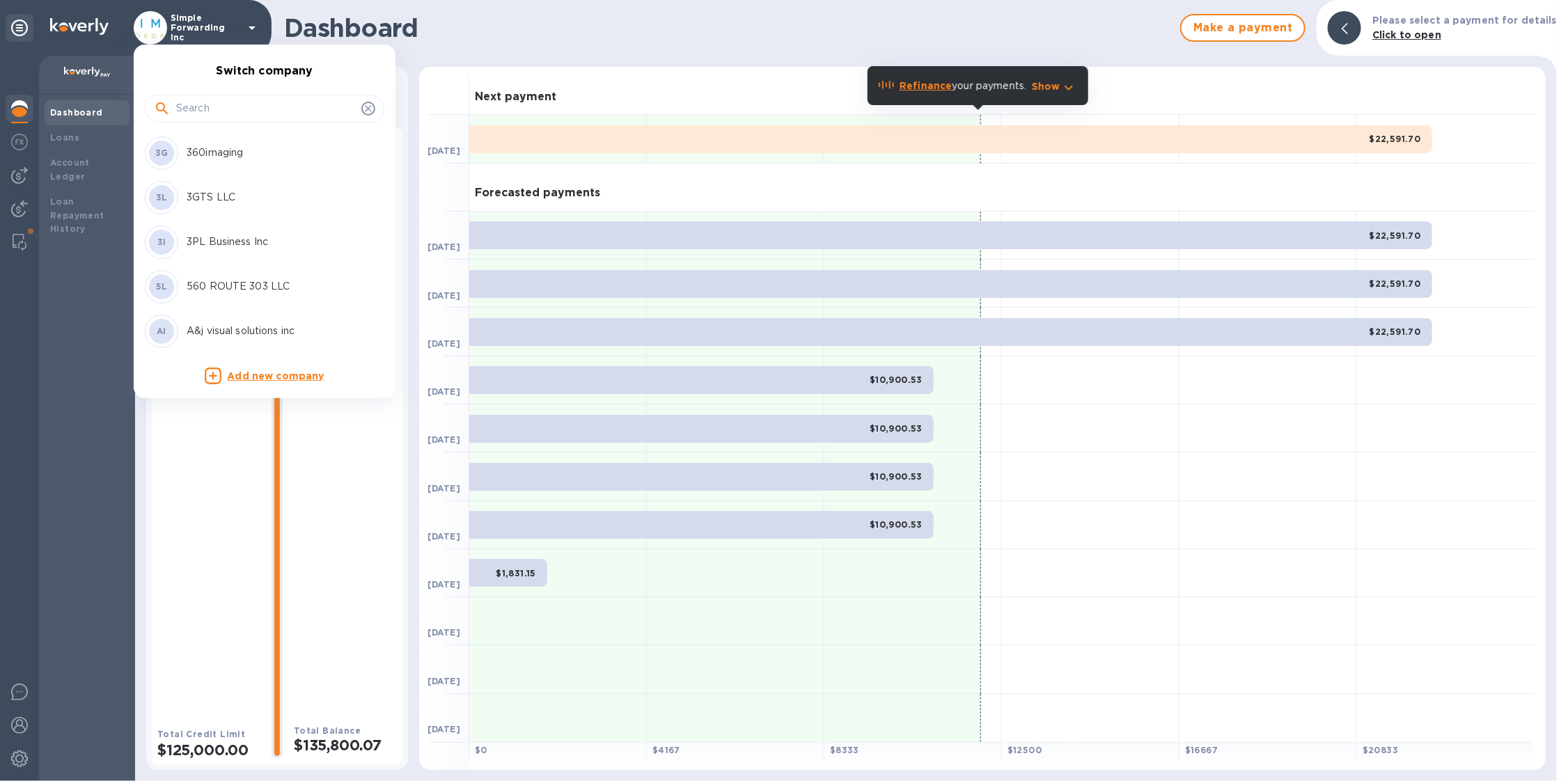
click at [205, 114] on input "text" at bounding box center [265, 108] width 180 height 21
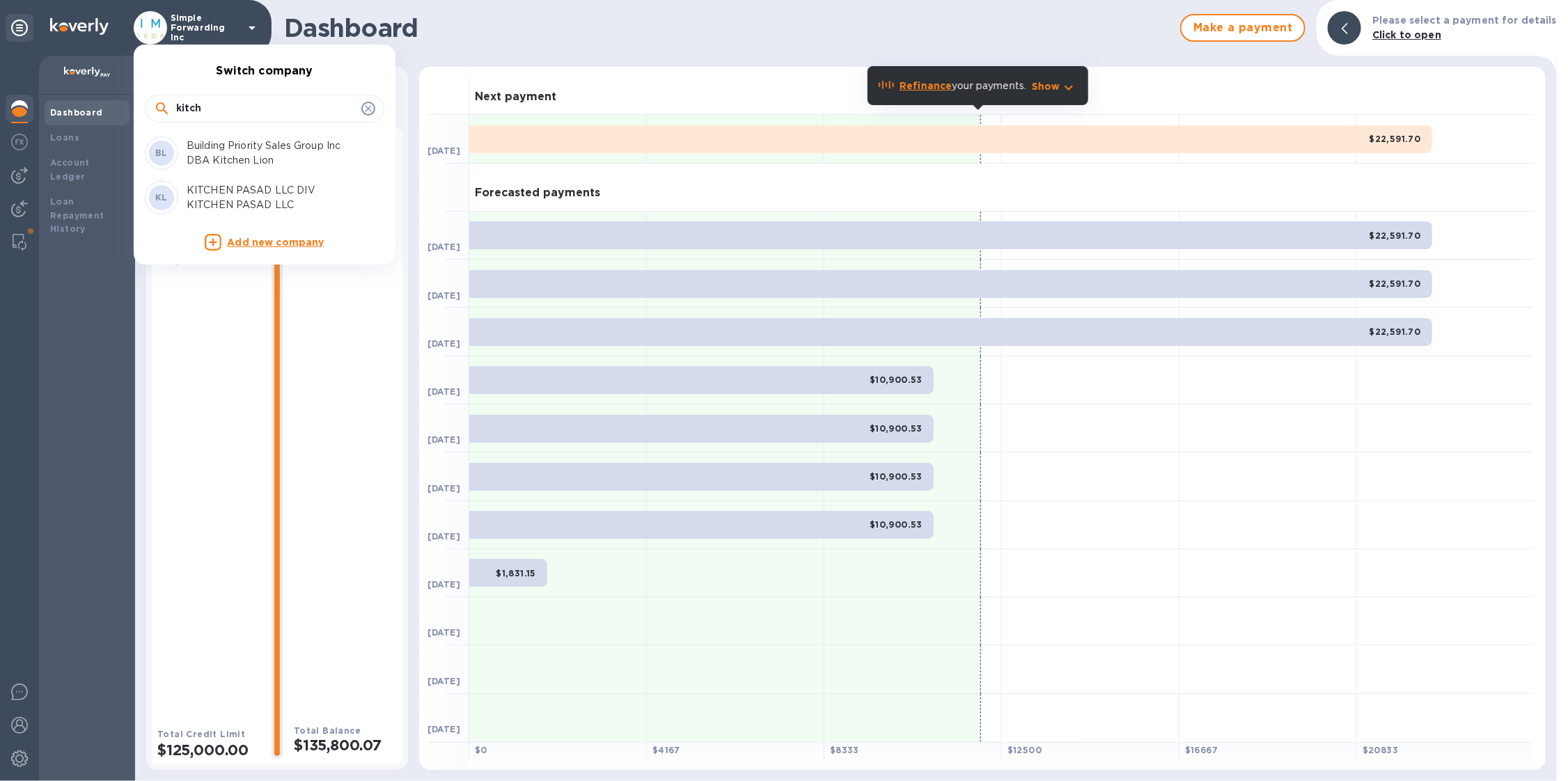
type input "kitch"
click at [245, 158] on p "Building Priority Sales Group Inc DBA Kitchen Lion" at bounding box center [274, 153] width 176 height 29
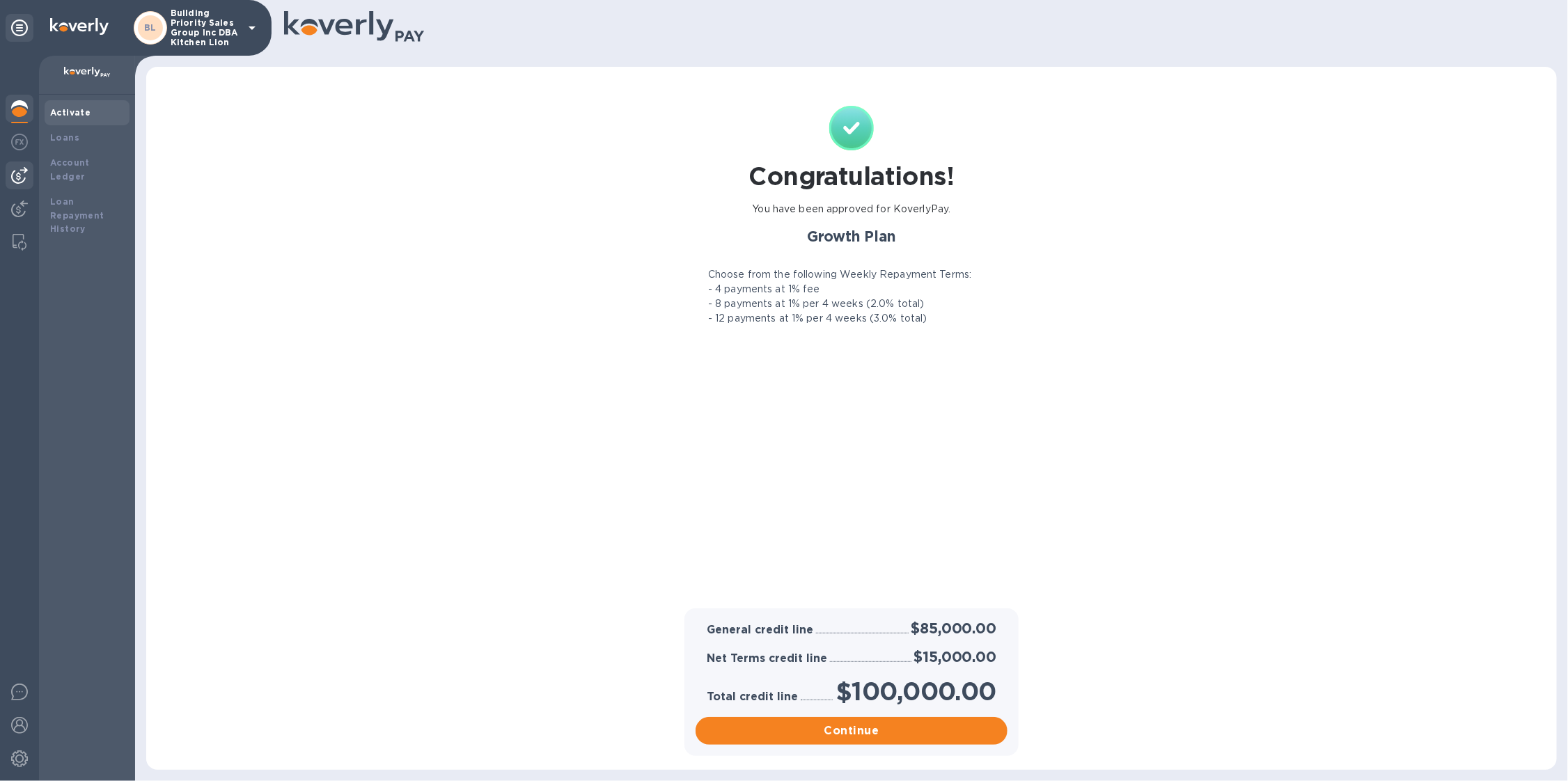
click at [22, 170] on img at bounding box center [19, 175] width 16 height 16
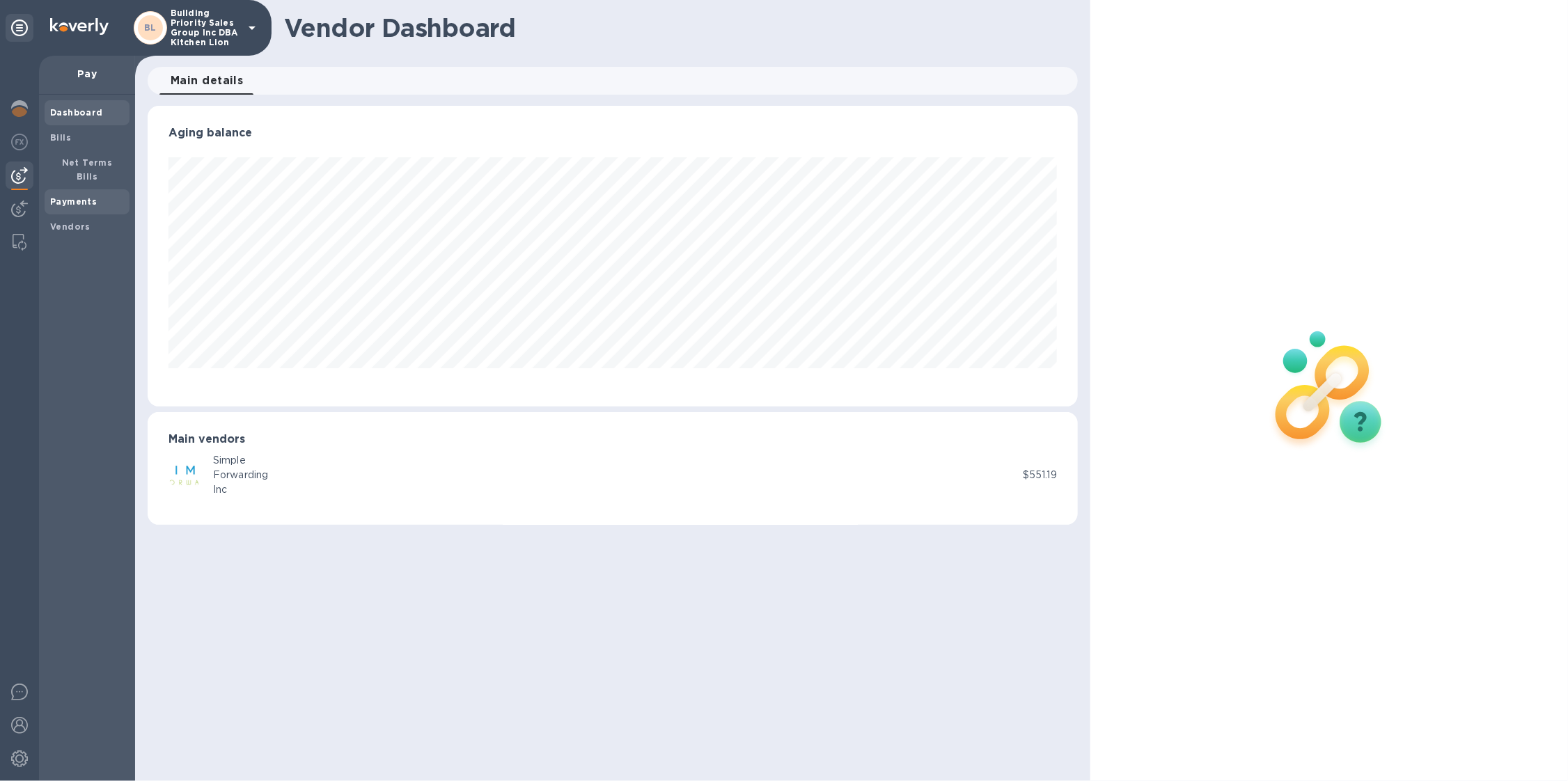
scroll to position [300, 931]
click at [99, 156] on span "Net Terms Bills" at bounding box center [87, 170] width 74 height 28
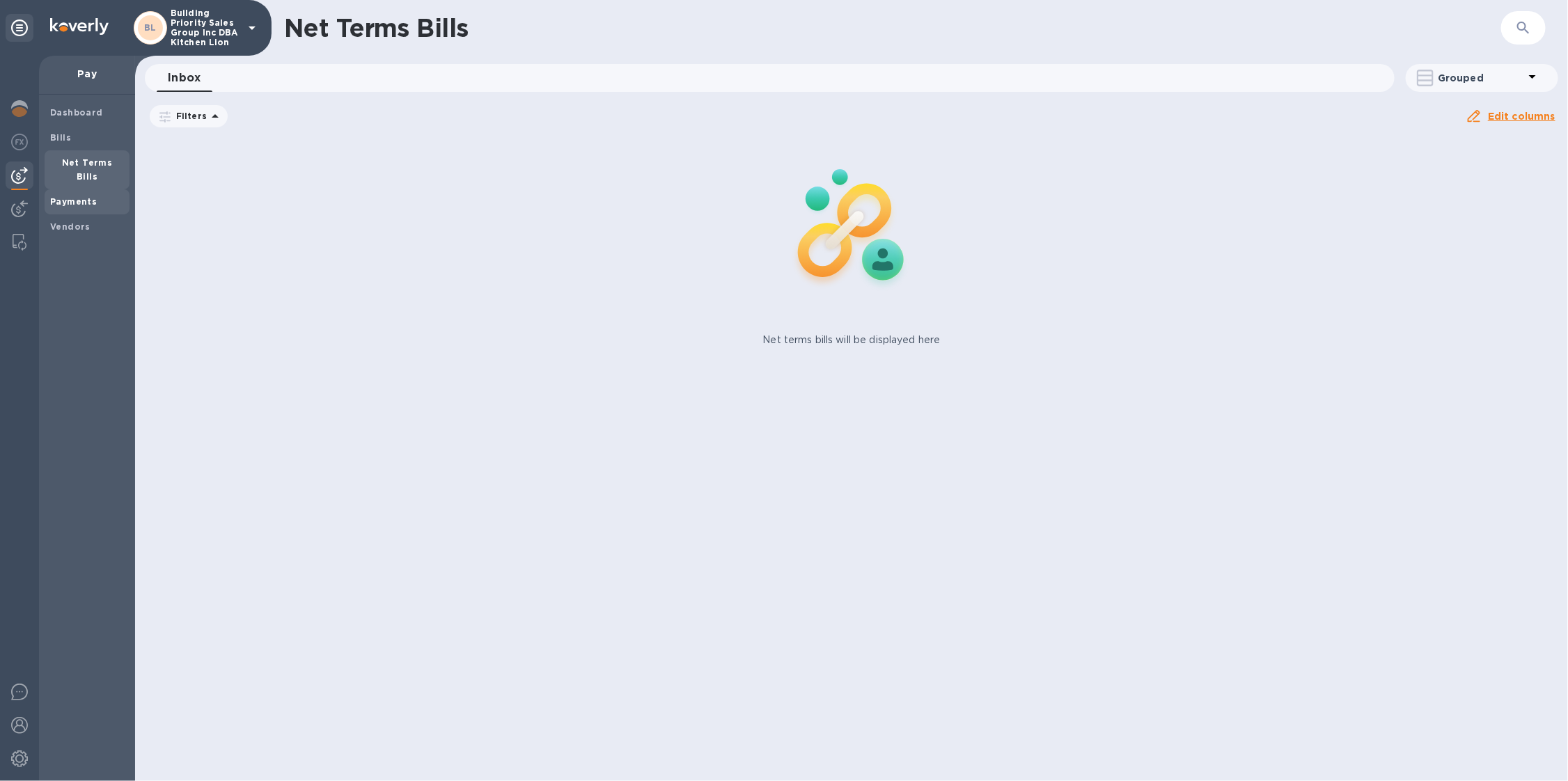
click at [91, 196] on b "Payments" at bounding box center [73, 200] width 46 height 10
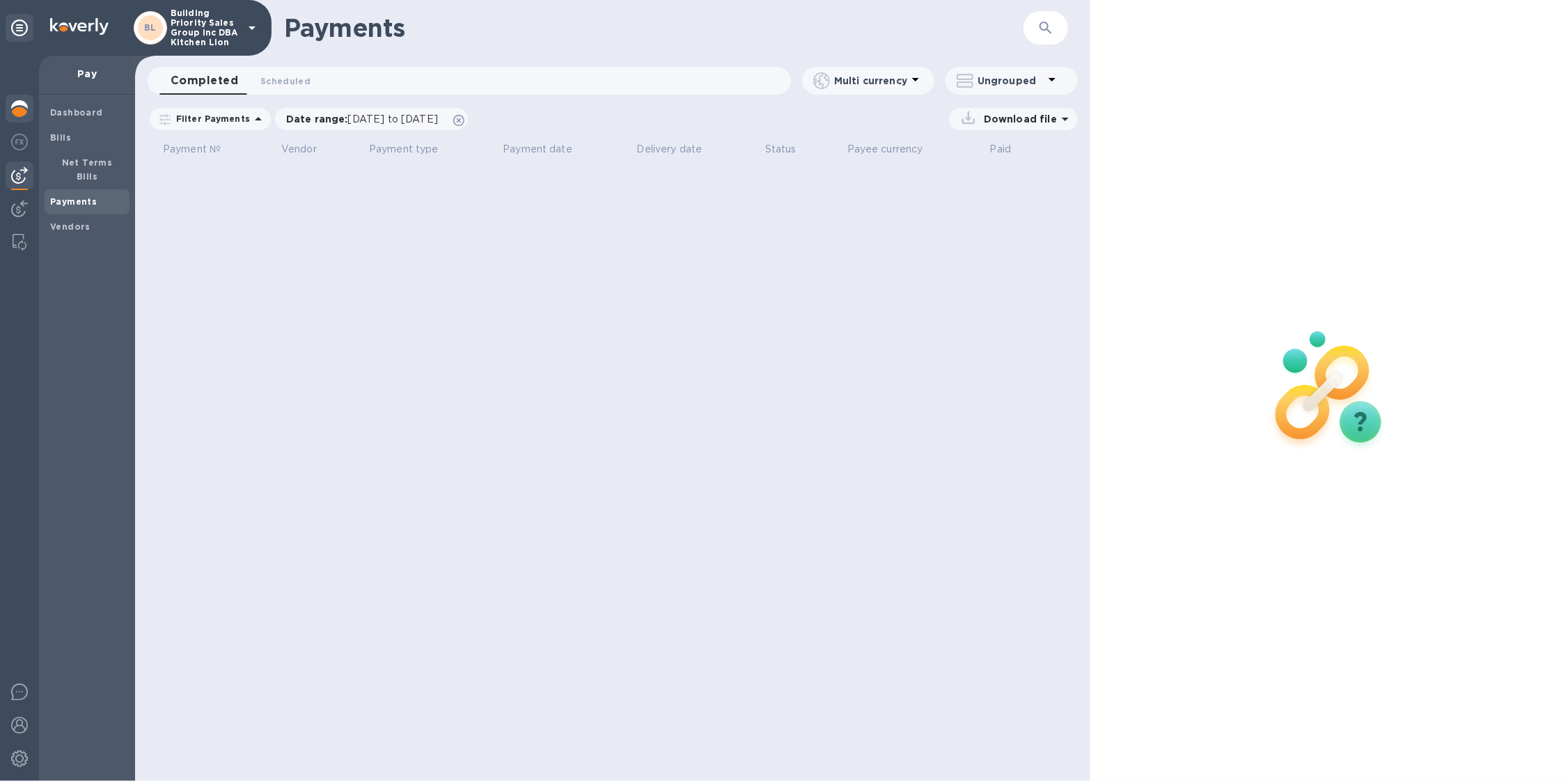
click at [18, 109] on img at bounding box center [19, 108] width 16 height 16
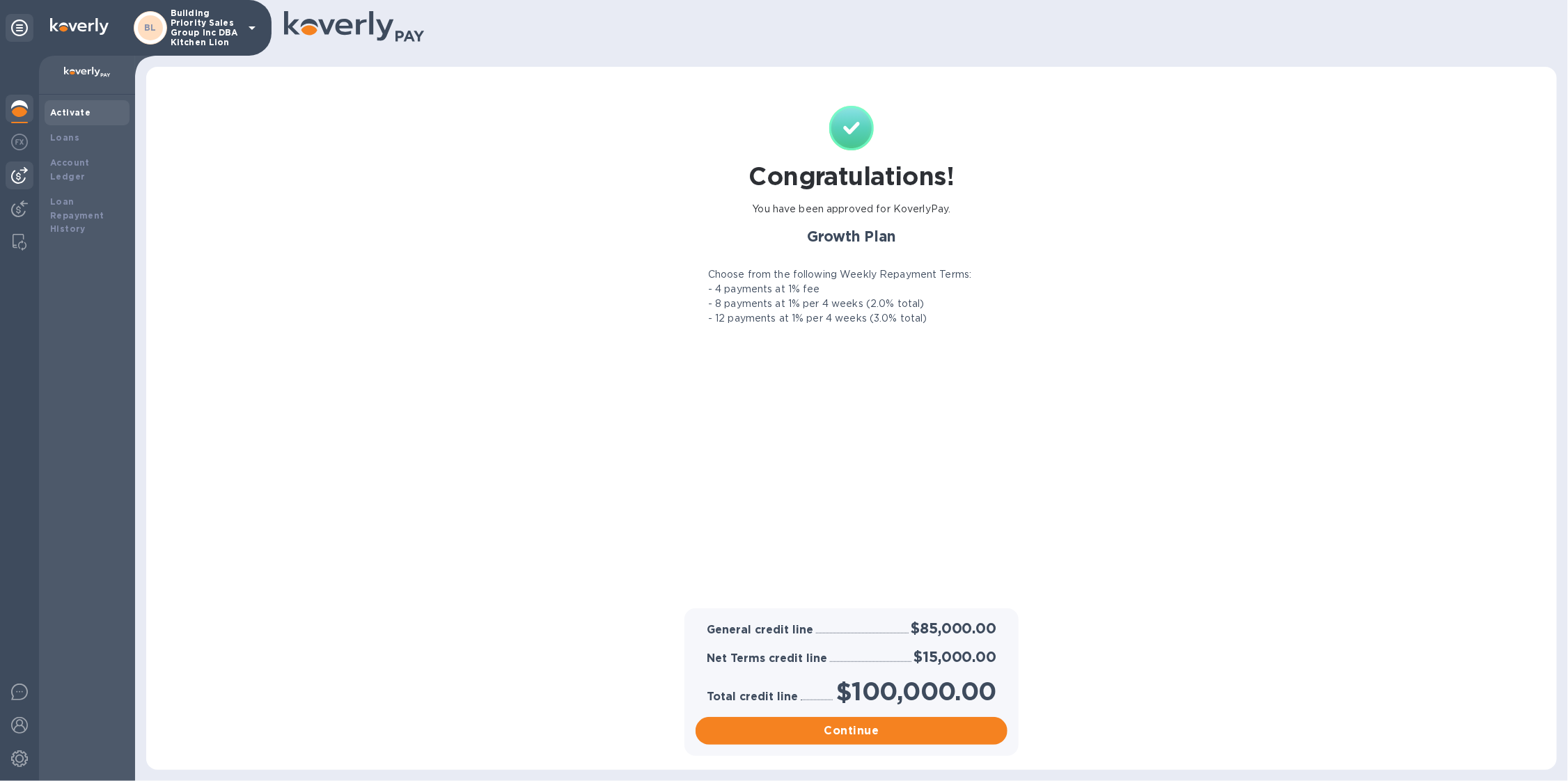
click at [19, 184] on div at bounding box center [19, 175] width 28 height 28
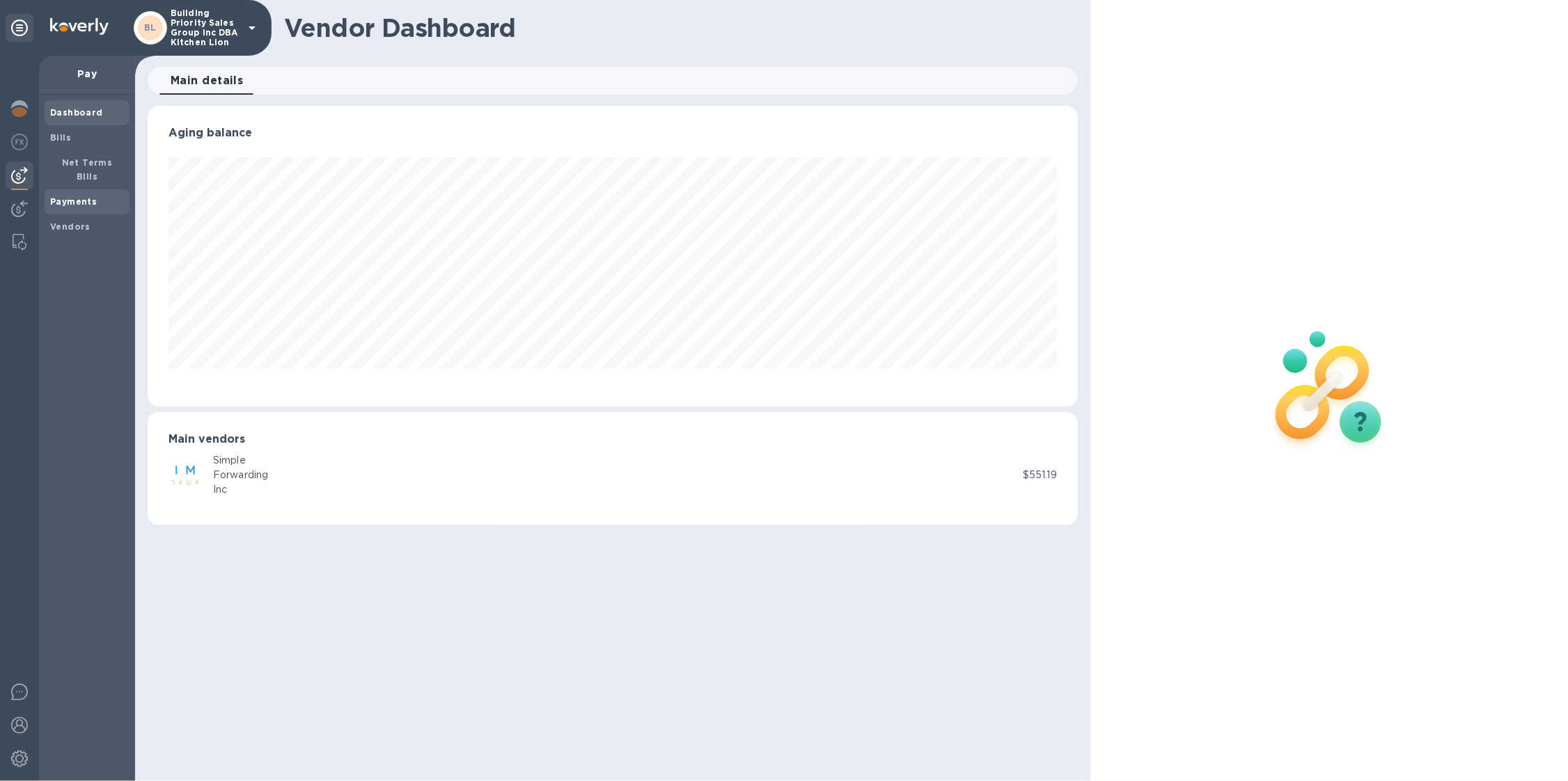
scroll to position [300, 931]
click at [76, 196] on b "Payments" at bounding box center [73, 200] width 46 height 10
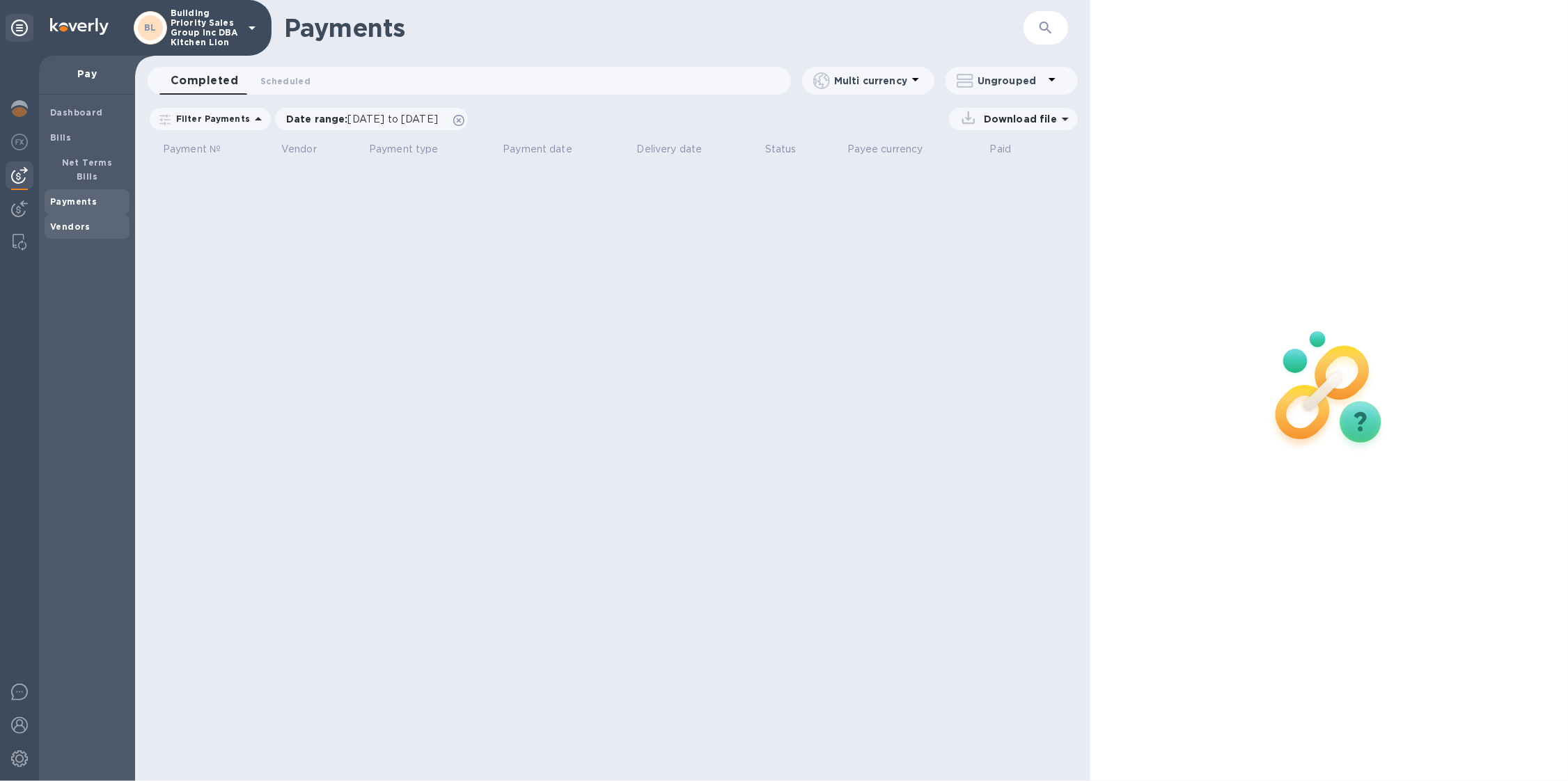
click at [88, 220] on span "Vendors" at bounding box center [87, 226] width 74 height 14
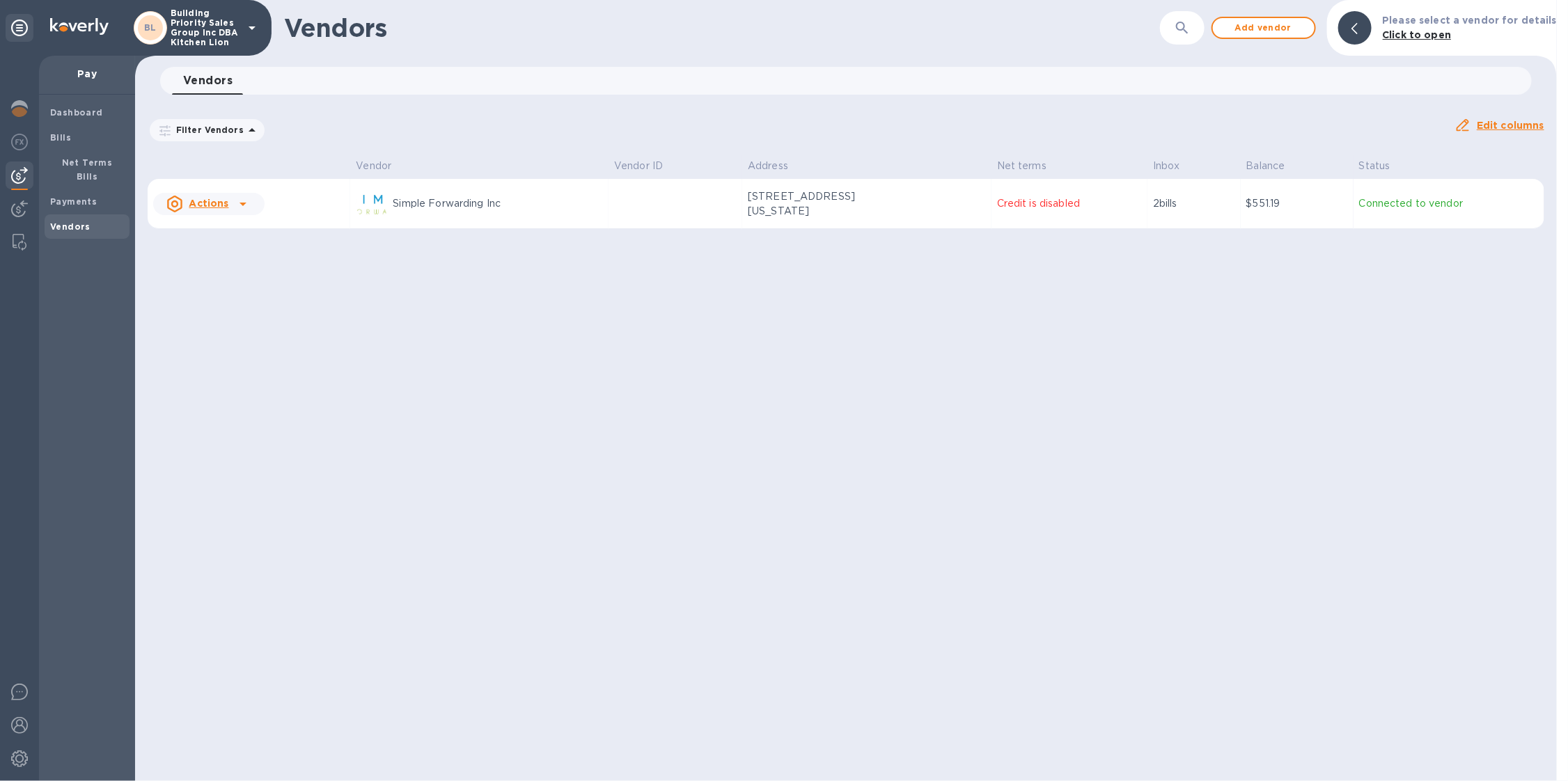
click at [998, 202] on p "Credit is disabled" at bounding box center [1069, 203] width 145 height 15
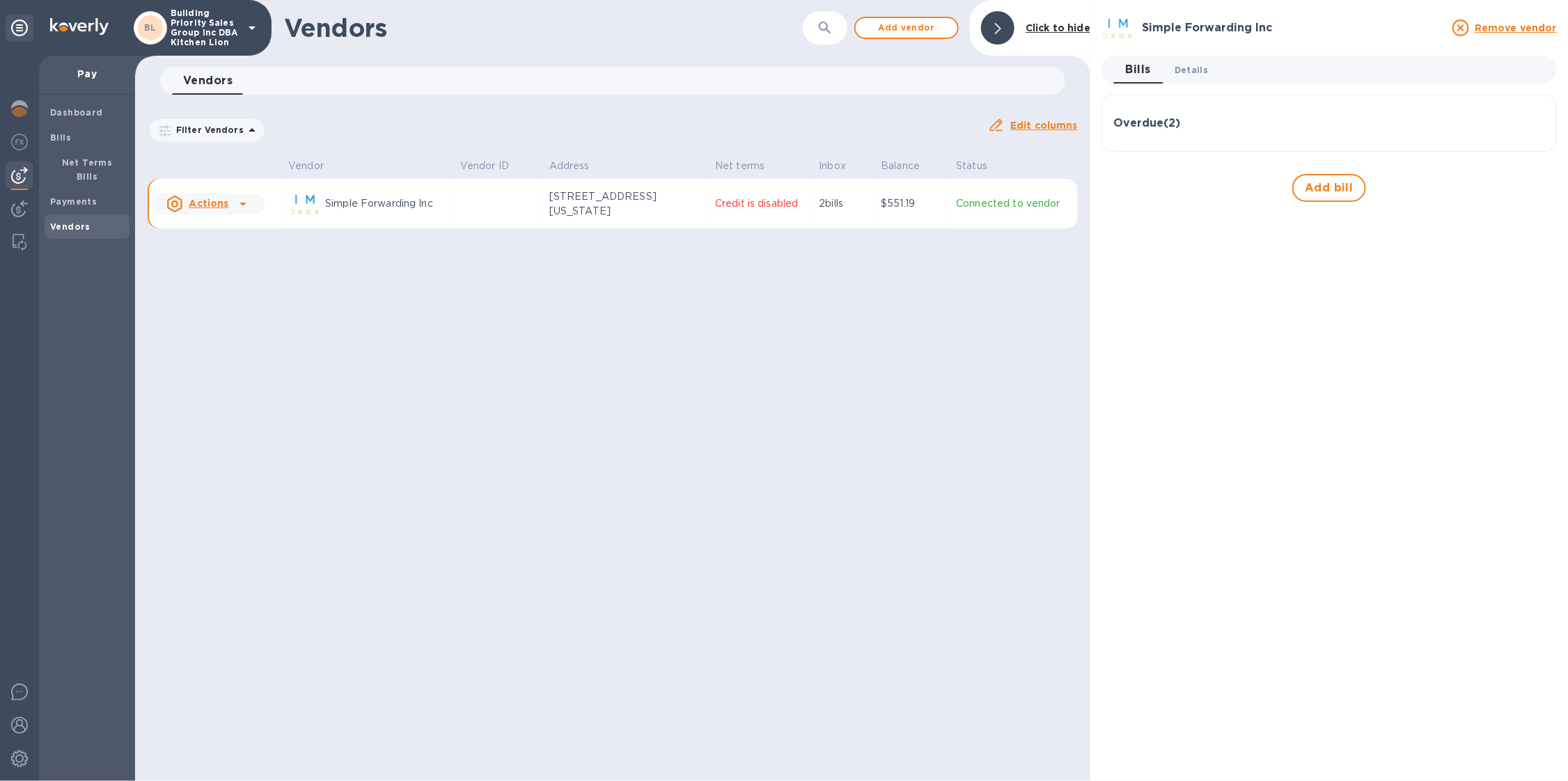
click at [1182, 67] on span "Details 0" at bounding box center [1191, 70] width 34 height 15
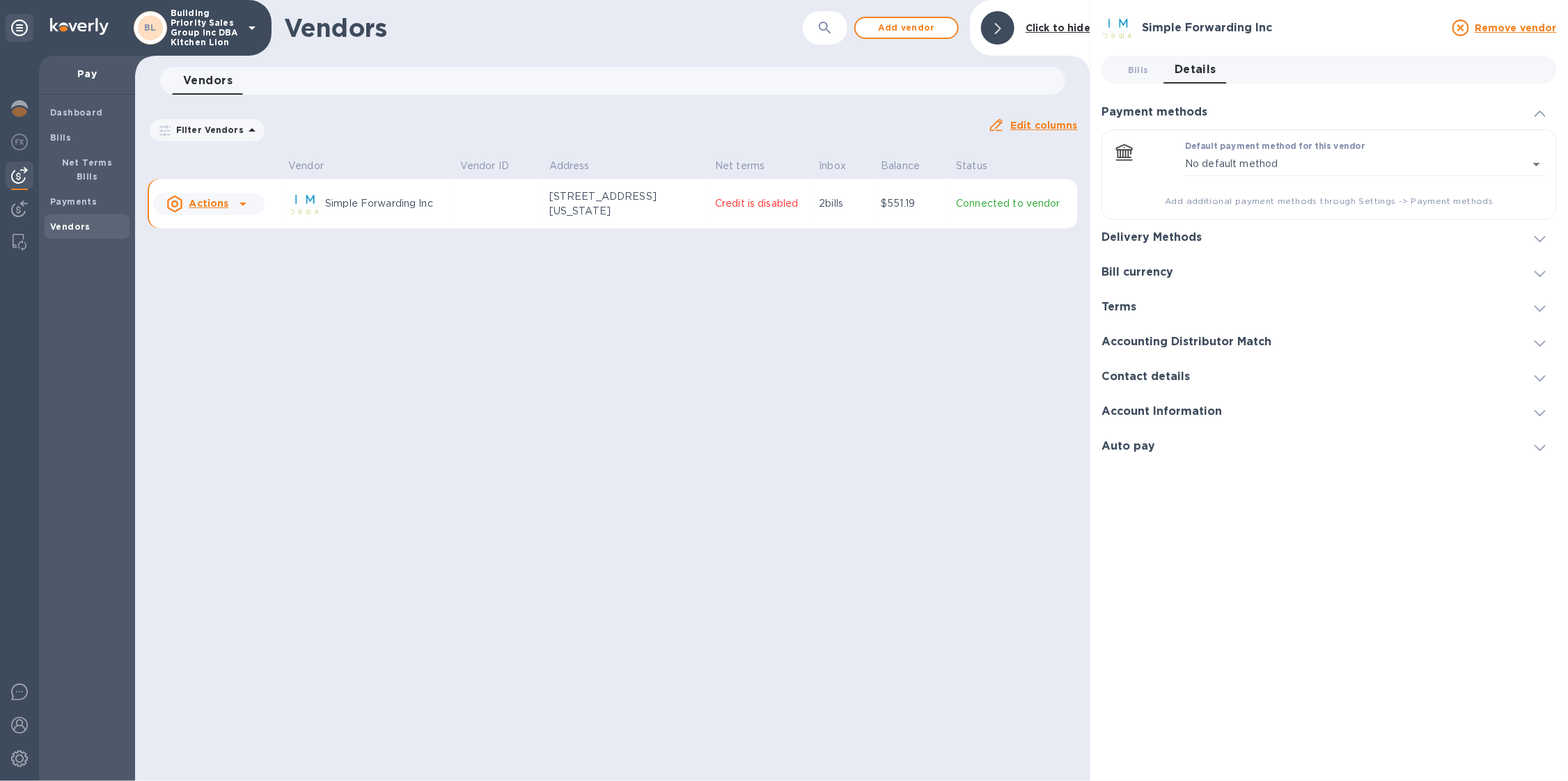
drag, startPoint x: 1197, startPoint y: 441, endPoint x: 1188, endPoint y: 434, distance: 11.4
click at [1196, 441] on div "Auto pay" at bounding box center [1330, 447] width 456 height 35
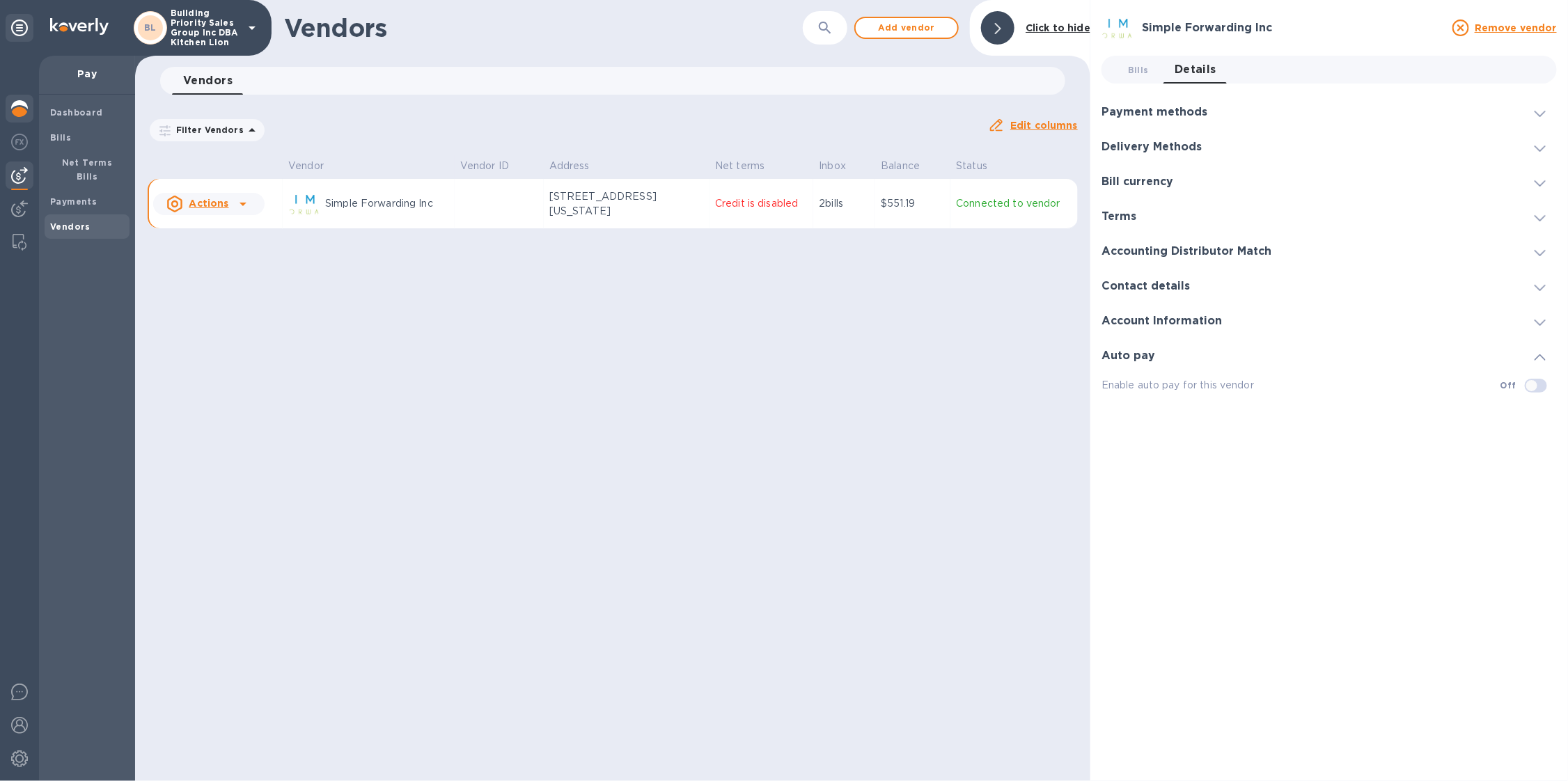
click at [19, 115] on img at bounding box center [19, 108] width 16 height 16
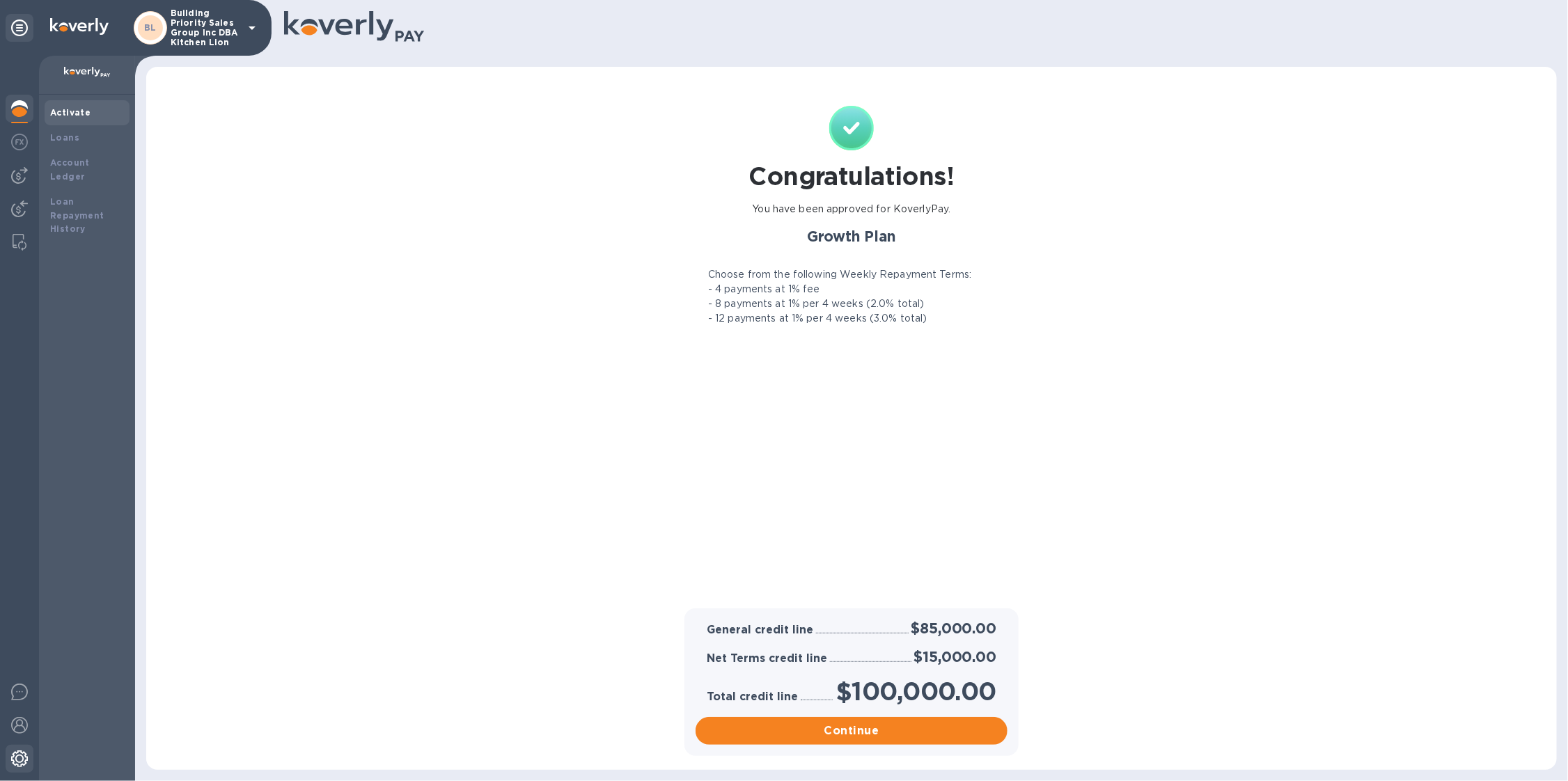
click at [25, 766] on img at bounding box center [19, 759] width 16 height 16
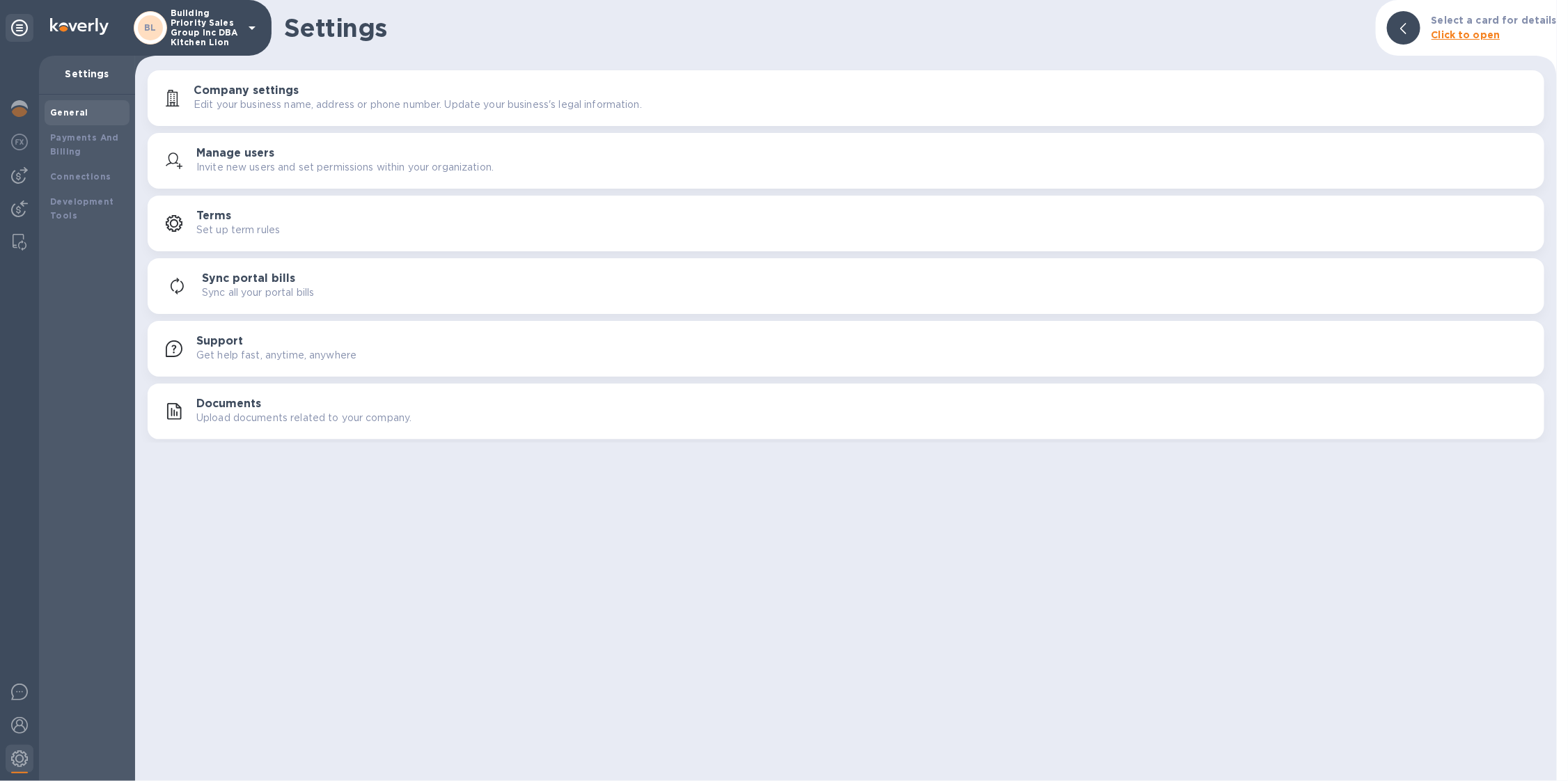
drag, startPoint x: 105, startPoint y: 128, endPoint x: 131, endPoint y: 133, distance: 26.5
click at [105, 131] on div "Payments And Billing" at bounding box center [87, 145] width 85 height 39
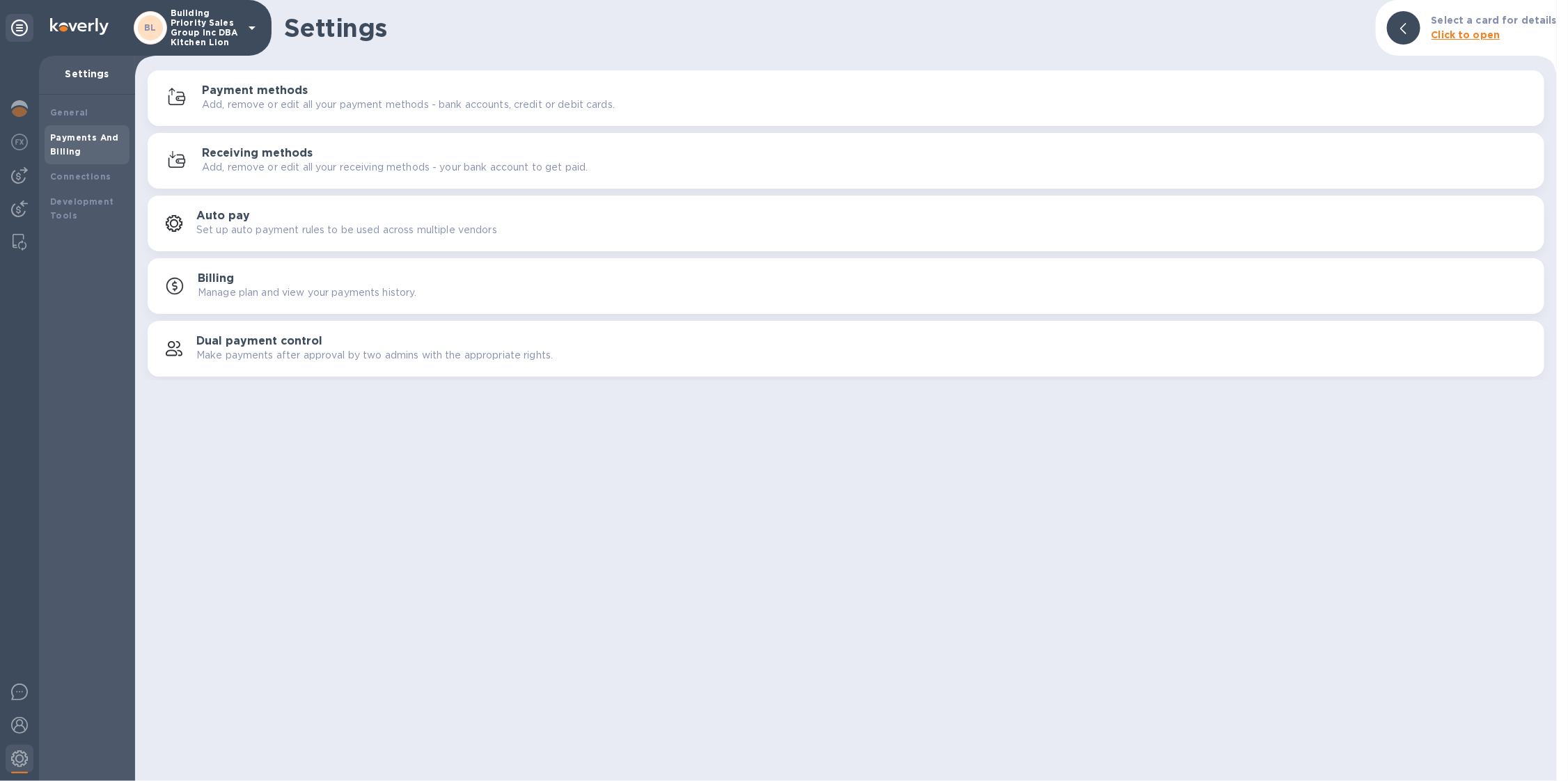
click at [307, 114] on div "Payment methods Add, remove or edit all your payment methods - bank accounts, c…" at bounding box center [846, 98] width 1380 height 34
